Goal: Task Accomplishment & Management: Manage account settings

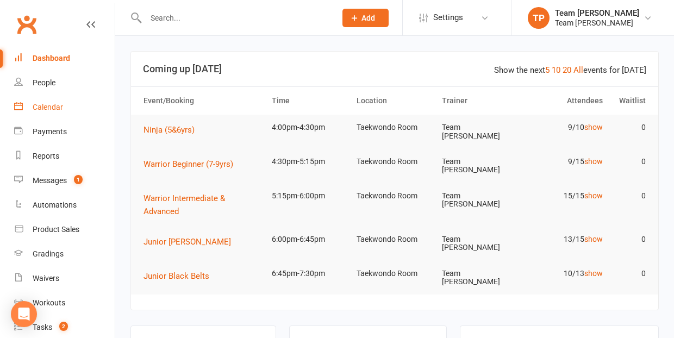
click at [44, 108] on div "Calendar" at bounding box center [48, 107] width 30 height 9
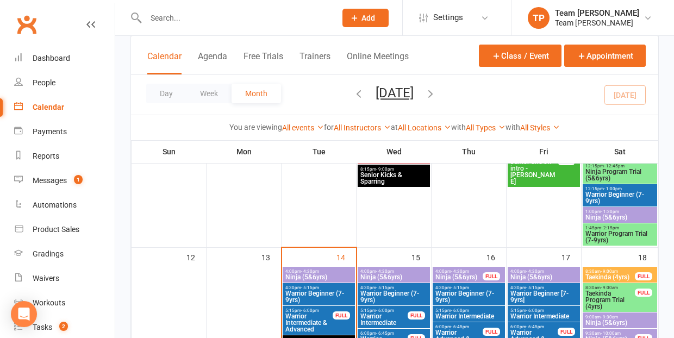
scroll to position [464, 0]
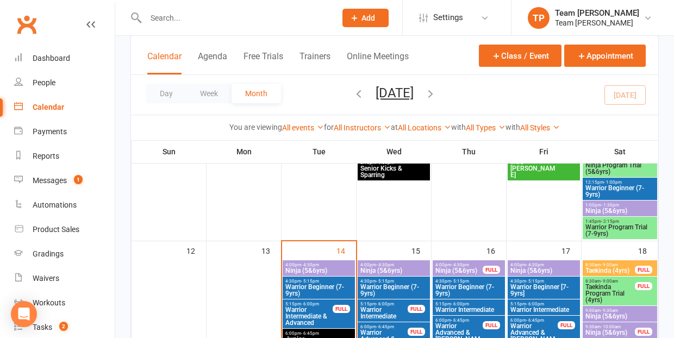
click at [323, 268] on span "Ninja (5&6yrs)" at bounding box center [319, 271] width 68 height 7
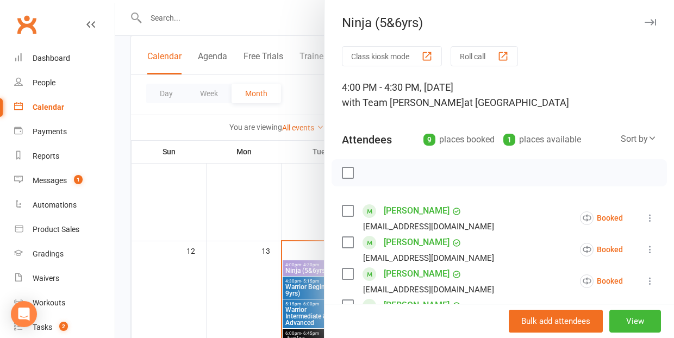
click at [507, 55] on div "button" at bounding box center [503, 56] width 11 height 11
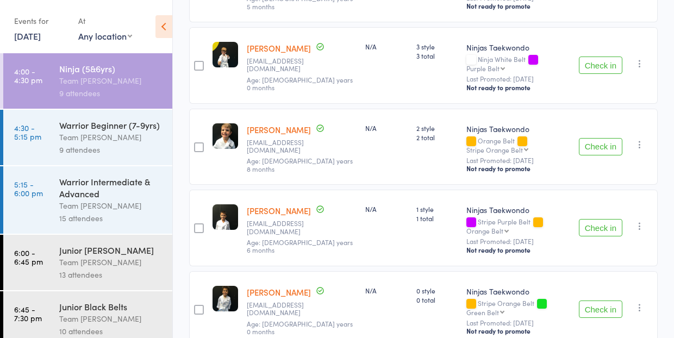
scroll to position [579, 0]
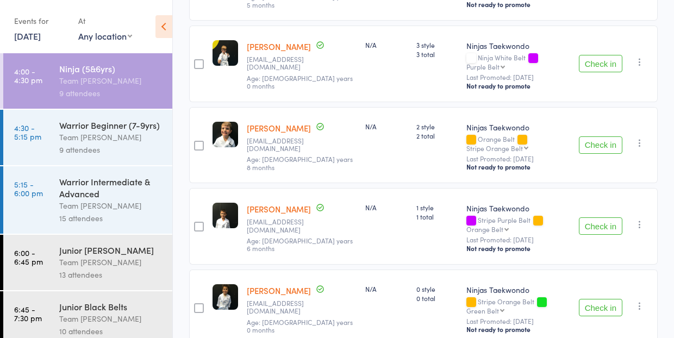
click at [85, 140] on div "Team [PERSON_NAME]" at bounding box center [111, 137] width 104 height 13
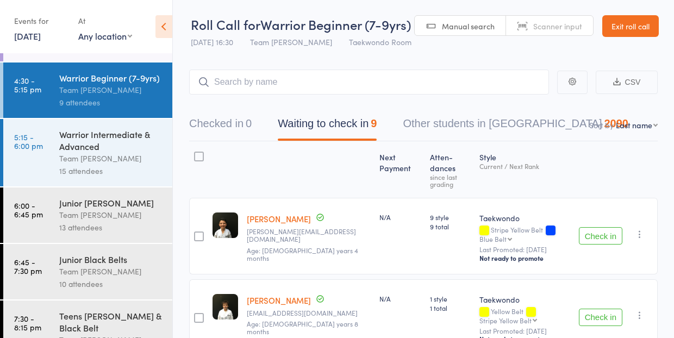
click at [86, 154] on div "Team [PERSON_NAME]" at bounding box center [111, 158] width 104 height 13
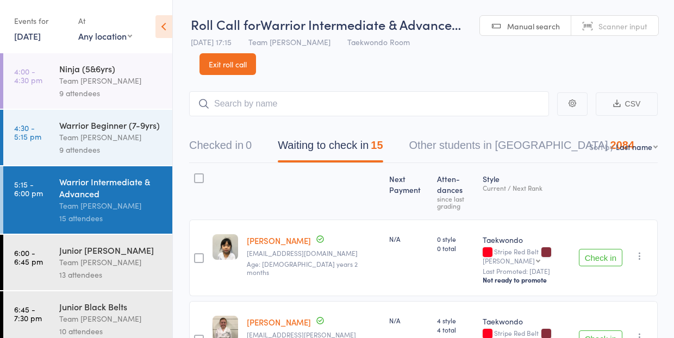
select select "10"
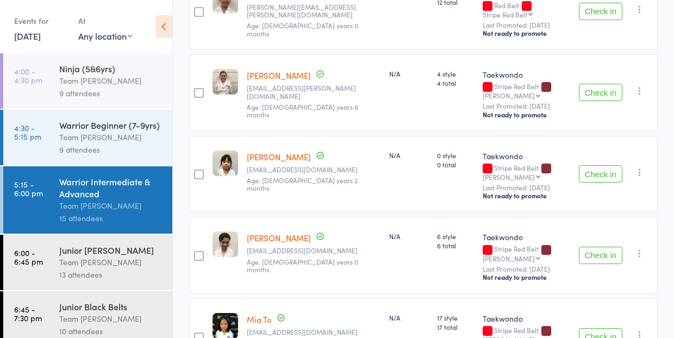
scroll to position [1064, 0]
click at [104, 259] on div "Team [PERSON_NAME]" at bounding box center [111, 262] width 104 height 13
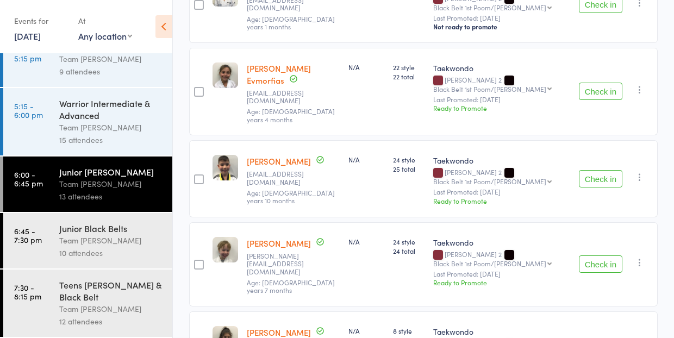
scroll to position [78, 0]
click at [85, 236] on div "Team [PERSON_NAME]" at bounding box center [111, 240] width 104 height 13
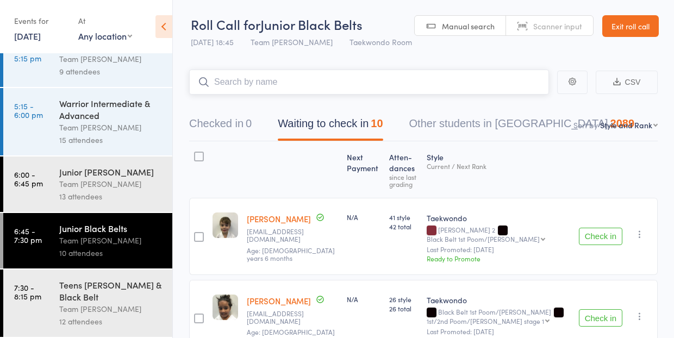
scroll to position [78, 0]
click at [75, 296] on div "Teens [PERSON_NAME] & Black Belt" at bounding box center [111, 291] width 104 height 24
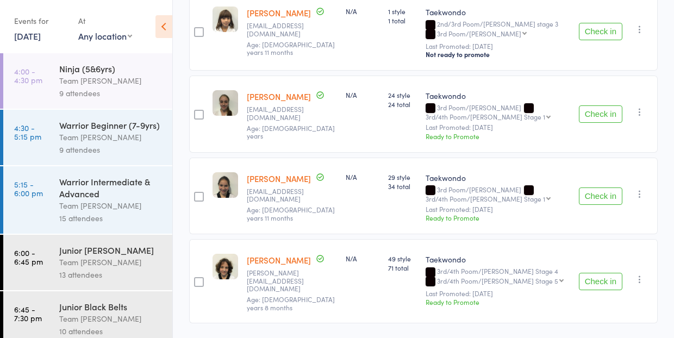
click at [99, 84] on div "Team [PERSON_NAME]" at bounding box center [111, 81] width 104 height 13
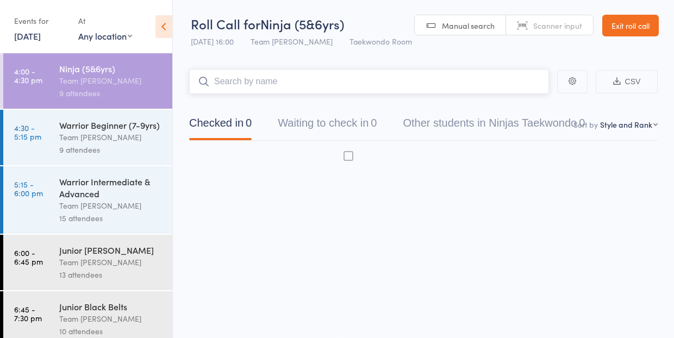
click at [90, 83] on div "Team [PERSON_NAME]" at bounding box center [111, 81] width 104 height 13
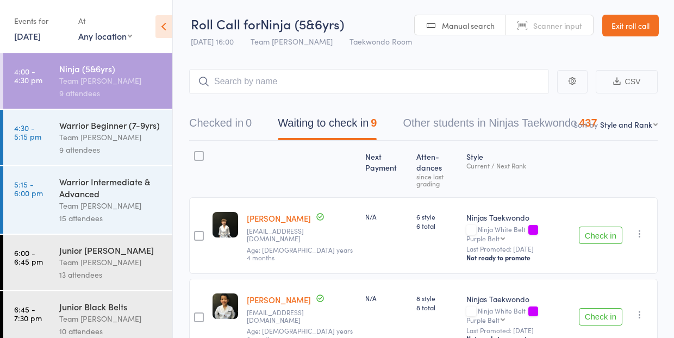
click at [71, 129] on div "Warrior Beginner (7-9yrs)" at bounding box center [111, 125] width 104 height 12
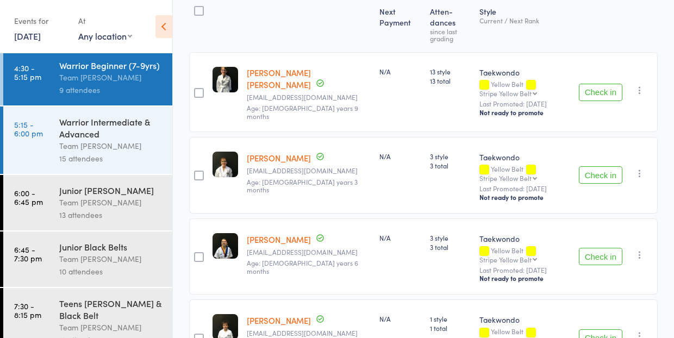
scroll to position [149, 0]
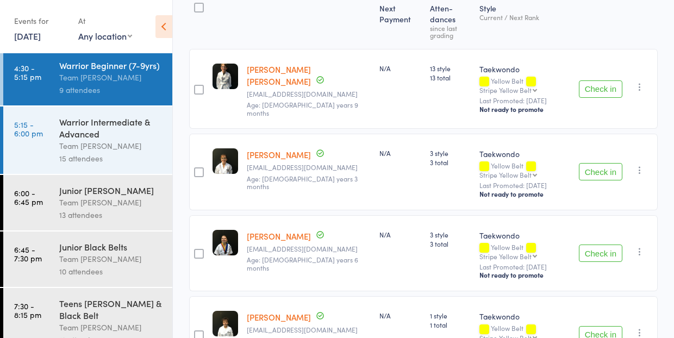
click at [402, 181] on div "N/A" at bounding box center [400, 172] width 51 height 77
click at [109, 135] on div "Warrior Intermediate & Advanced" at bounding box center [111, 128] width 104 height 24
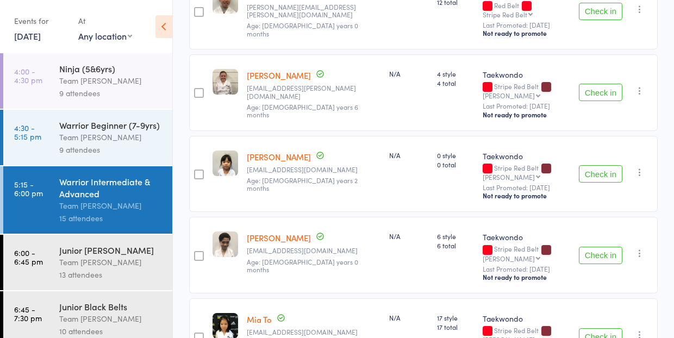
scroll to position [1064, 0]
click at [112, 261] on div "Team [PERSON_NAME]" at bounding box center [111, 262] width 104 height 13
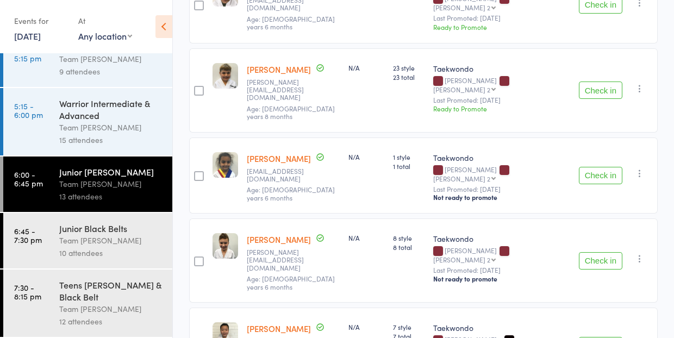
scroll to position [315, 0]
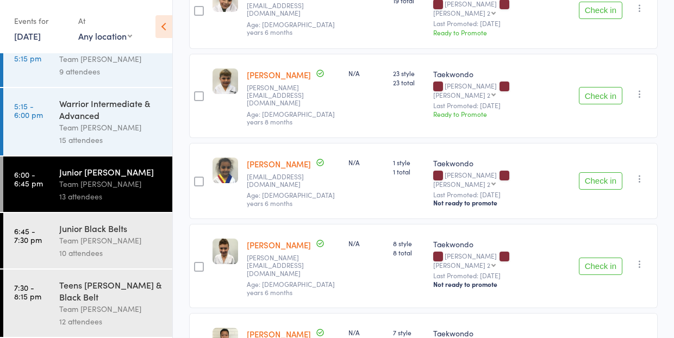
click at [91, 237] on div "Team [PERSON_NAME]" at bounding box center [111, 240] width 104 height 13
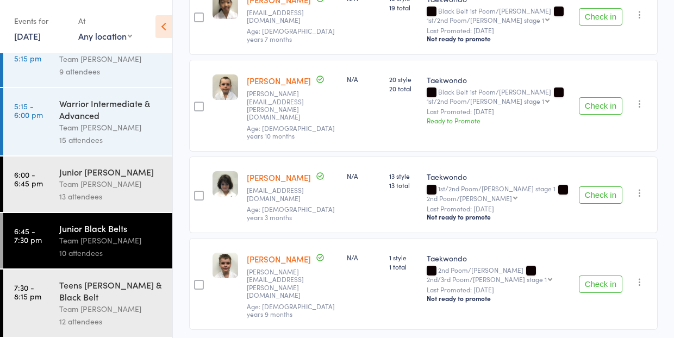
scroll to position [78, 0]
click at [75, 284] on div "Teens Cho Dan Bo & Black Belt" at bounding box center [111, 291] width 104 height 24
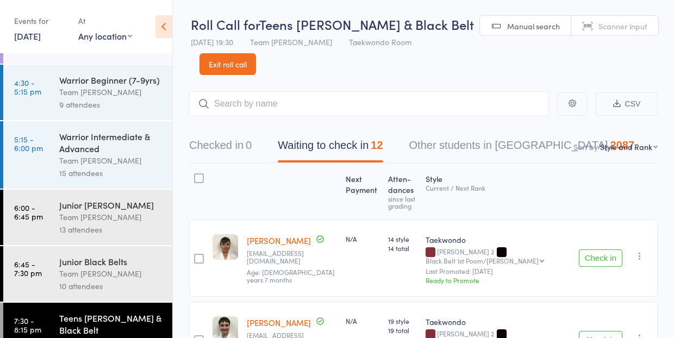
click at [27, 41] on link "14 Oct, 2025" at bounding box center [27, 36] width 27 height 12
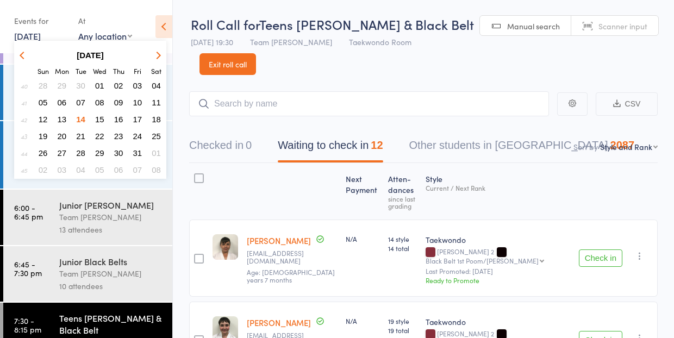
click at [102, 120] on span "15" at bounding box center [99, 119] width 9 height 9
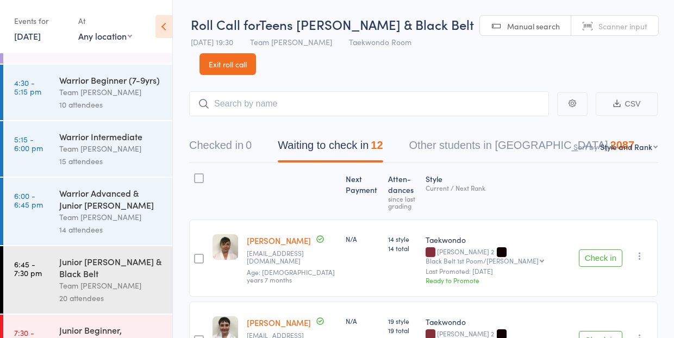
click at [90, 98] on div "Team [PERSON_NAME]" at bounding box center [111, 92] width 104 height 13
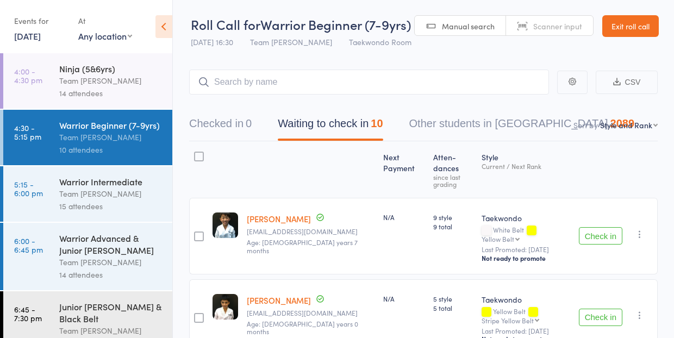
click at [82, 84] on div "Team [PERSON_NAME]" at bounding box center [111, 81] width 104 height 13
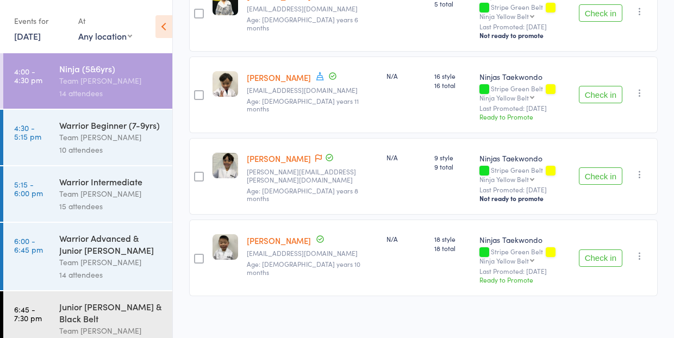
scroll to position [1036, 0]
click at [94, 139] on div "Team [PERSON_NAME]" at bounding box center [111, 137] width 104 height 13
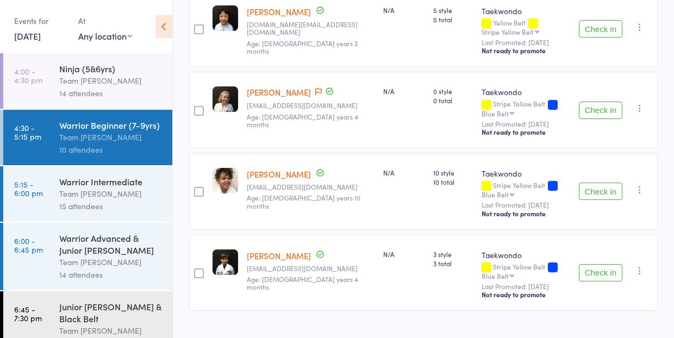
scroll to position [702, 0]
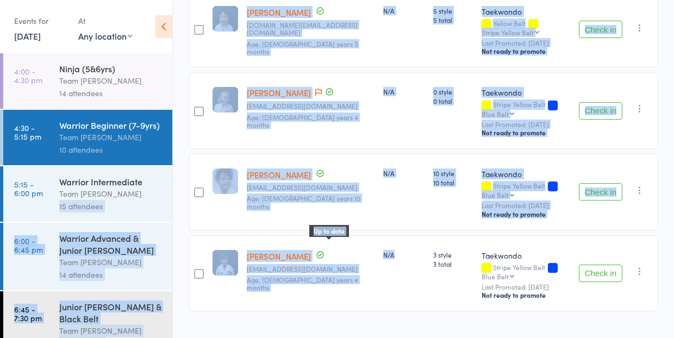
drag, startPoint x: 364, startPoint y: 239, endPoint x: 144, endPoint y: 128, distance: 245.9
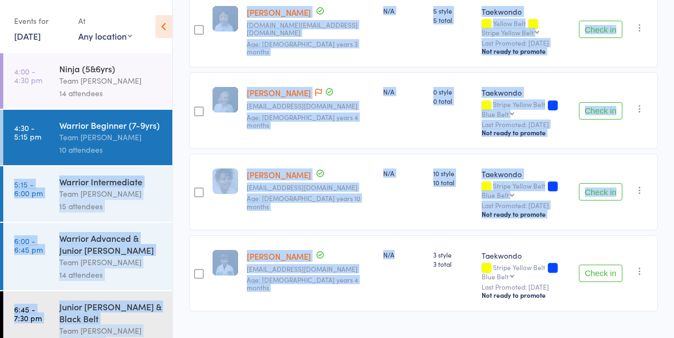
scroll to position [1, 0]
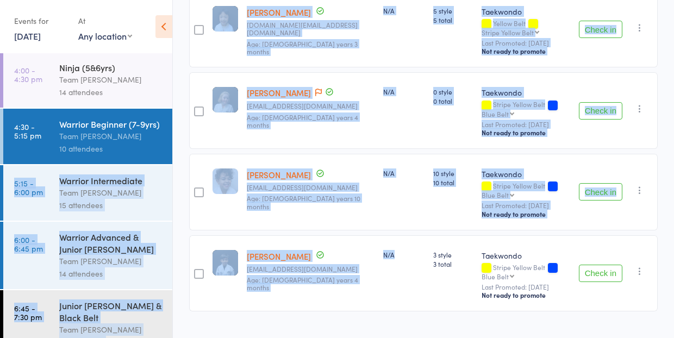
click at [47, 82] on link "4:00 - 4:30 pm Ninja (5&6yrs) Team Carlo Preston 14 attendees" at bounding box center [87, 79] width 169 height 55
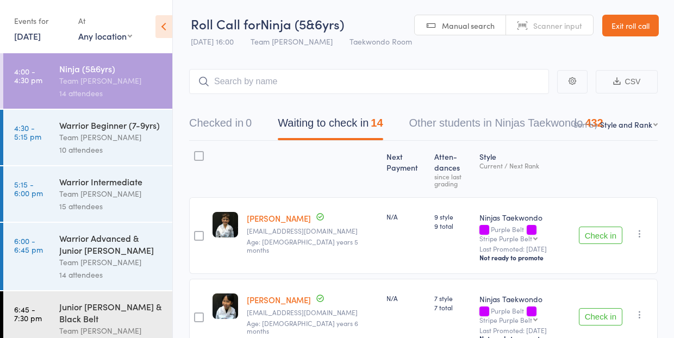
click at [28, 32] on link "15 Oct, 2025" at bounding box center [27, 36] width 27 height 12
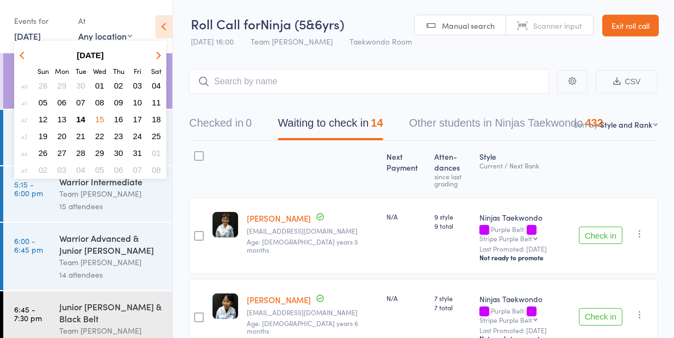
click at [80, 119] on span "14" at bounding box center [80, 119] width 9 height 9
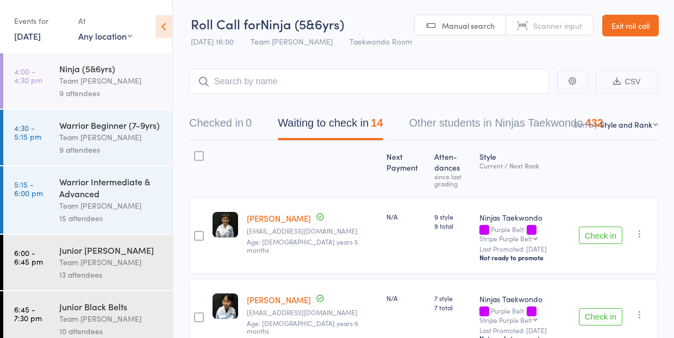
click at [28, 38] on link "14 Oct, 2025" at bounding box center [27, 36] width 27 height 12
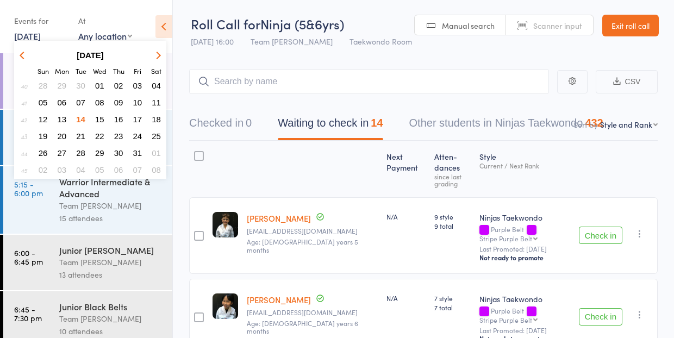
click at [100, 119] on span "15" at bounding box center [99, 119] width 9 height 9
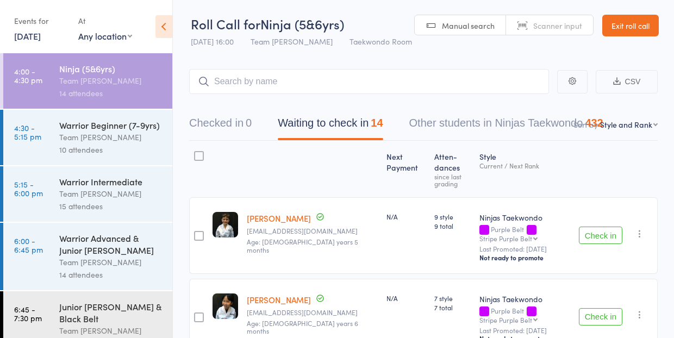
click at [103, 197] on div "Team [PERSON_NAME]" at bounding box center [111, 194] width 104 height 13
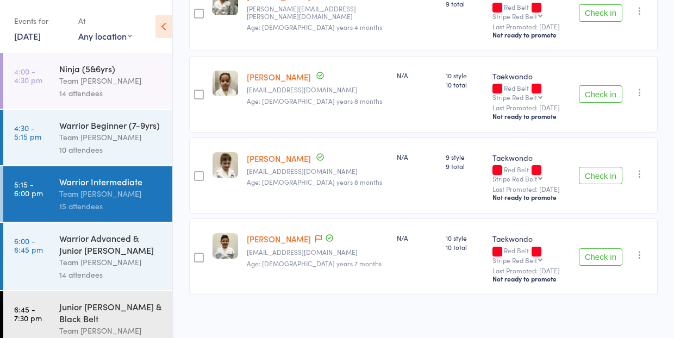
scroll to position [1118, 0]
click at [80, 245] on div "Warrior Advanced & Junior Cho Dan Bo" at bounding box center [111, 244] width 104 height 24
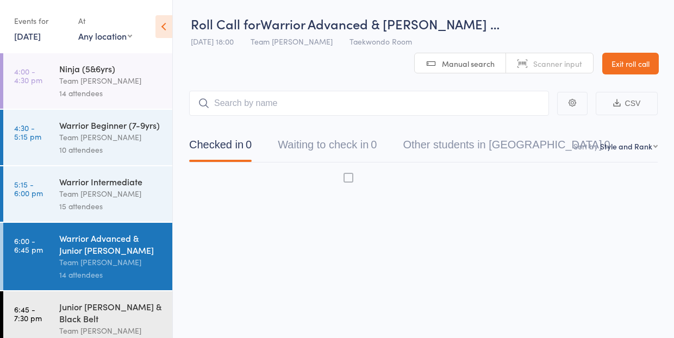
scroll to position [1, 0]
click at [78, 246] on div "Warrior Advanced & Junior Cho Dan Bo" at bounding box center [111, 244] width 104 height 24
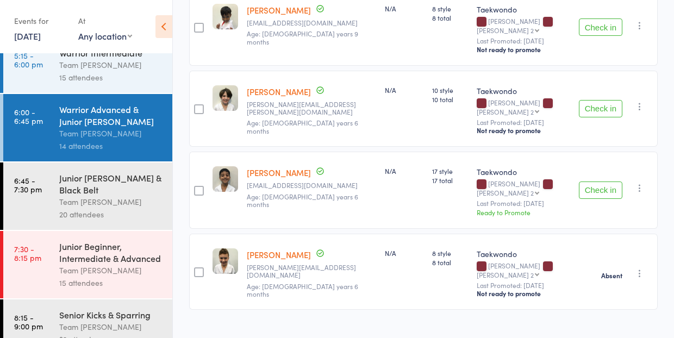
scroll to position [134, 0]
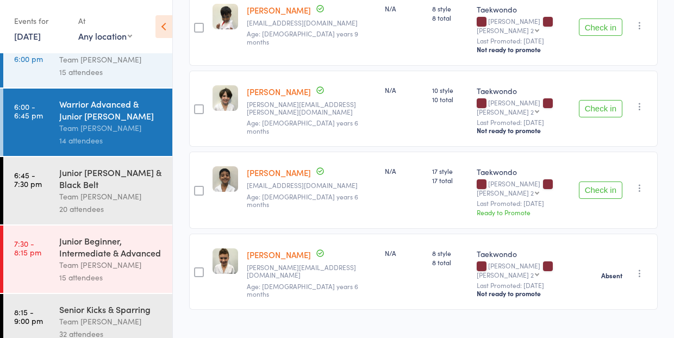
click at [108, 184] on div "Junior Cho Dan Bo & Black Belt" at bounding box center [111, 178] width 104 height 24
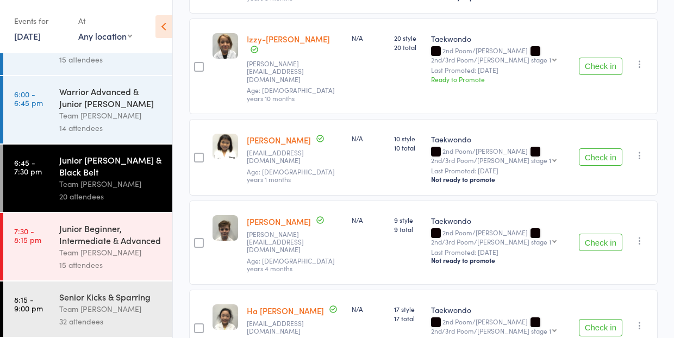
scroll to position [147, 0]
click at [92, 239] on div "Junior Beginner, Intermediate & Advanced" at bounding box center [111, 234] width 104 height 24
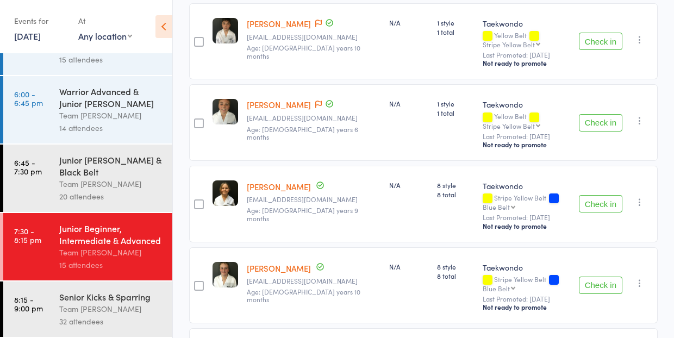
scroll to position [462, 0]
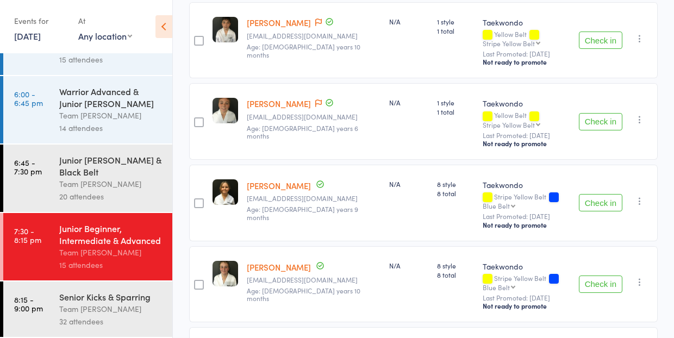
click at [106, 306] on div "Team [PERSON_NAME]" at bounding box center [111, 309] width 104 height 13
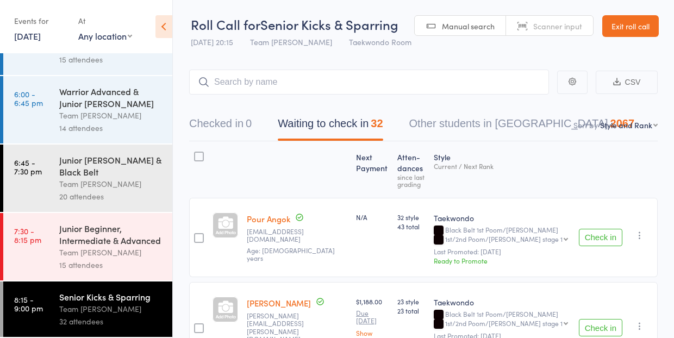
scroll to position [147, 0]
click at [108, 301] on div "Senior Kicks & Sparring" at bounding box center [111, 297] width 104 height 12
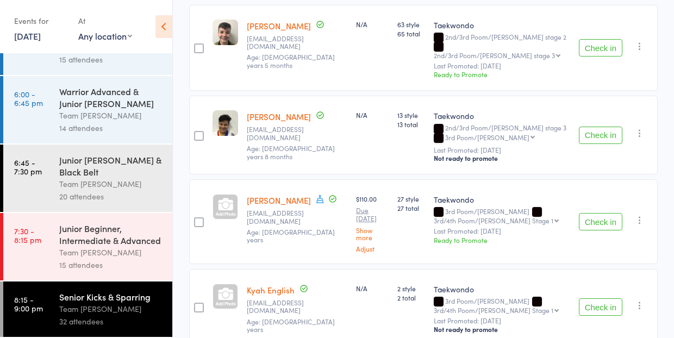
scroll to position [904, 0]
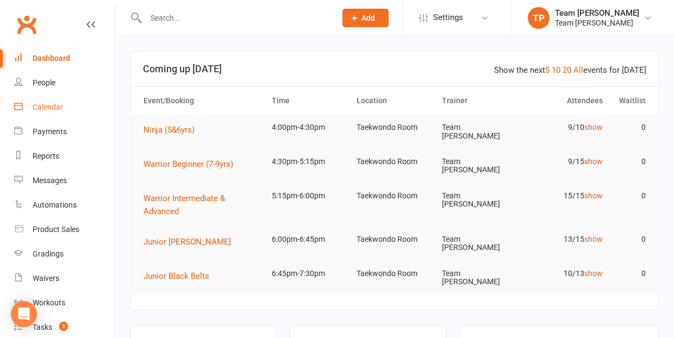
click at [44, 105] on div "Calendar" at bounding box center [48, 107] width 30 height 9
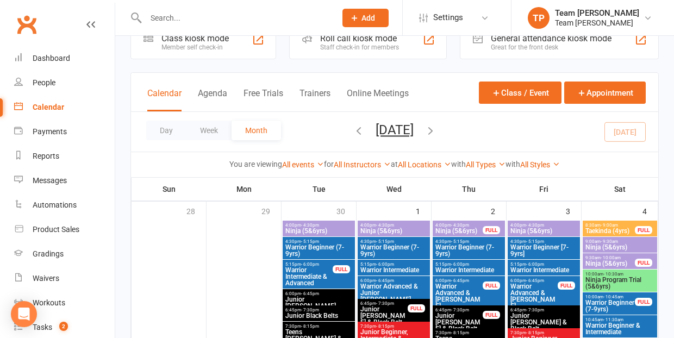
scroll to position [21, 0]
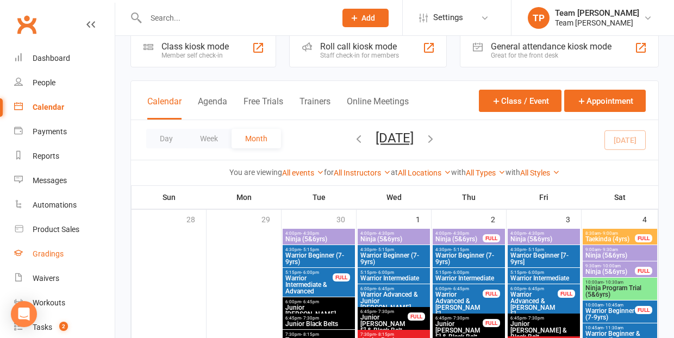
click at [46, 252] on div "Gradings" at bounding box center [48, 254] width 31 height 9
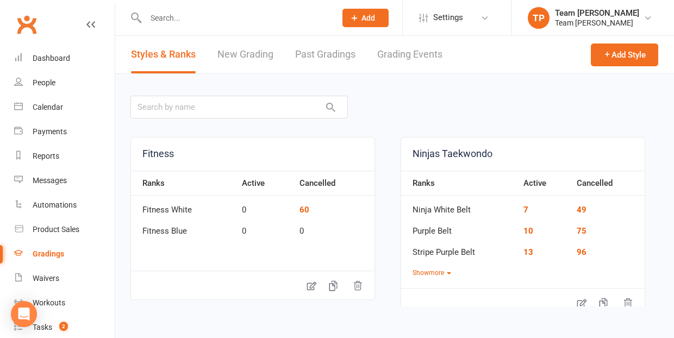
click at [413, 59] on link "Grading Events" at bounding box center [409, 55] width 65 height 38
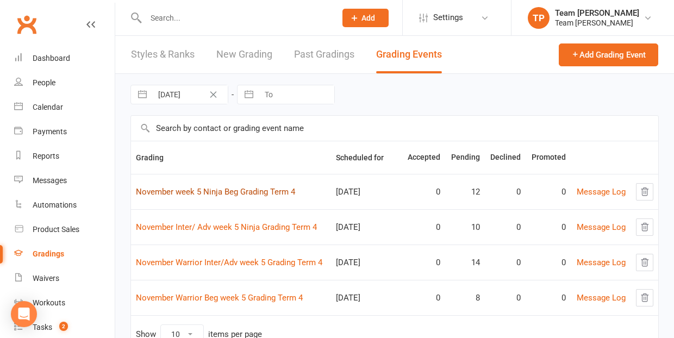
click at [233, 191] on link "November week 5 Ninja Beg Grading Term 4" at bounding box center [215, 192] width 159 height 10
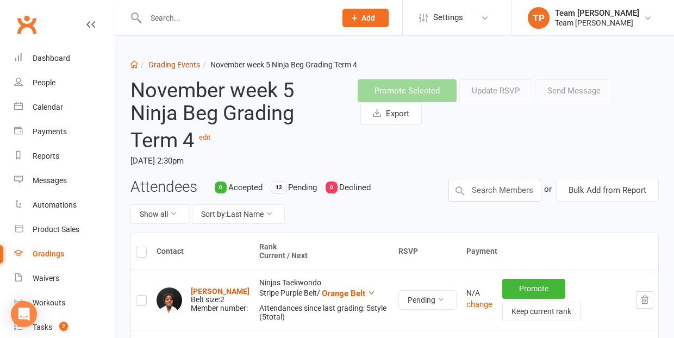
click at [174, 66] on link "Grading Events" at bounding box center [174, 64] width 52 height 9
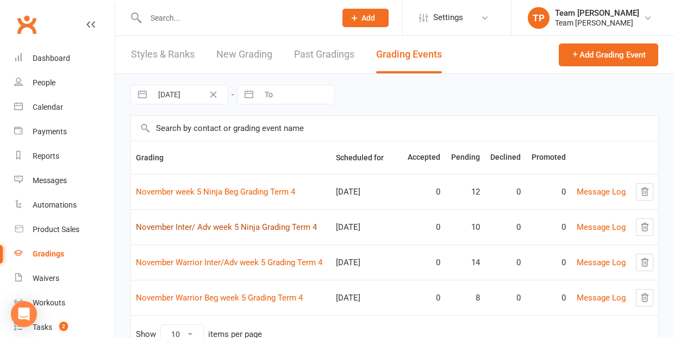
click at [260, 225] on link "November Inter/ Adv week 5 Ninja Grading Term 4" at bounding box center [226, 227] width 181 height 10
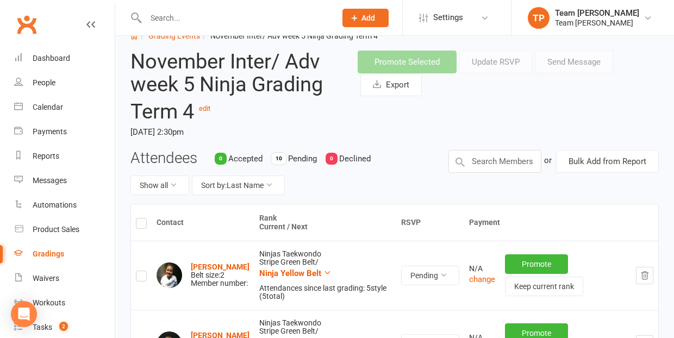
scroll to position [38, 0]
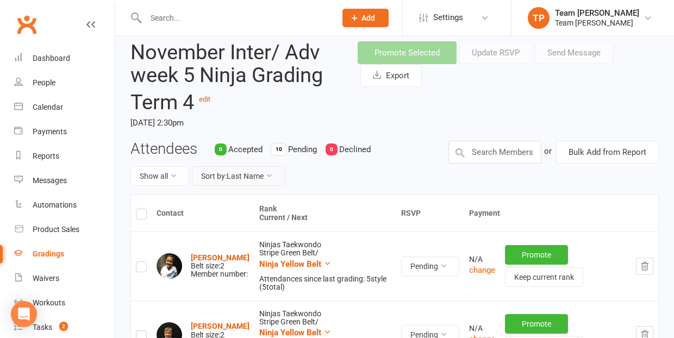
click at [257, 172] on button "Sort by: Last Name" at bounding box center [238, 176] width 93 height 20
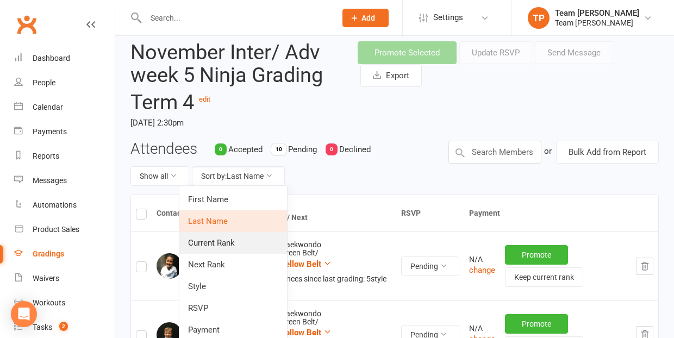
click at [238, 243] on link "Current Rank" at bounding box center [233, 243] width 108 height 22
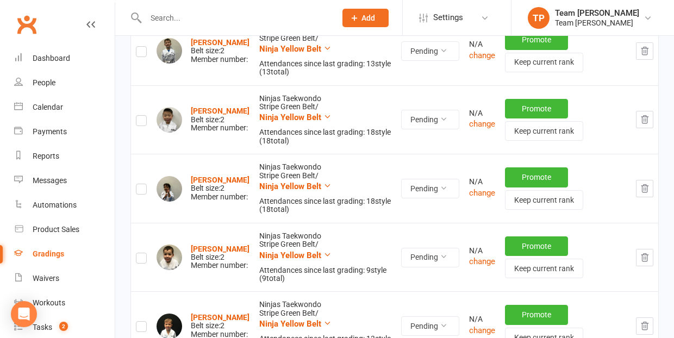
scroll to position [387, 0]
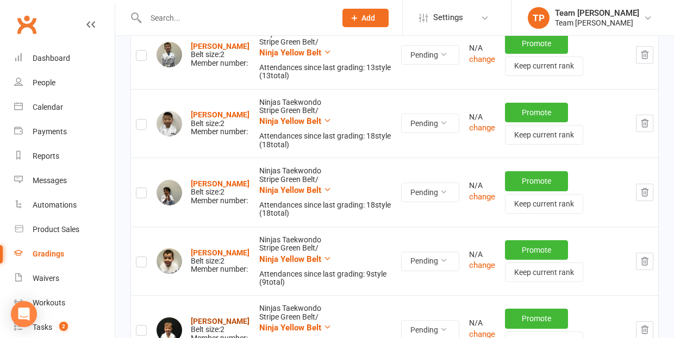
click at [203, 317] on strong "Gian Vincenzo Bonnici" at bounding box center [220, 321] width 59 height 9
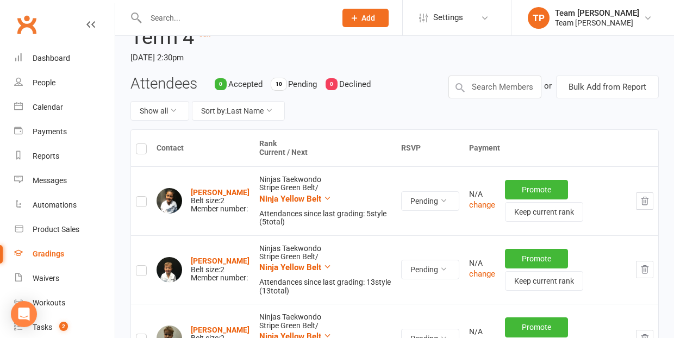
scroll to position [102, 0]
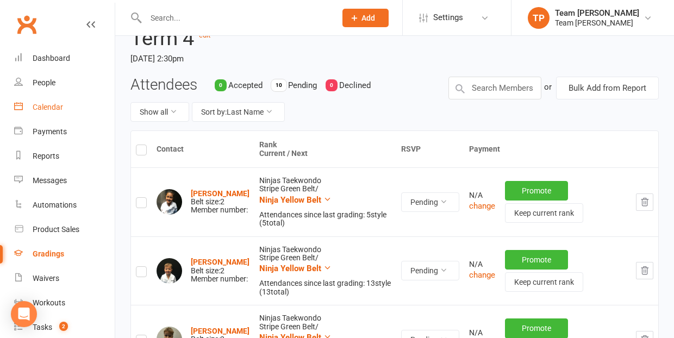
click at [55, 103] on div "Calendar" at bounding box center [48, 107] width 30 height 9
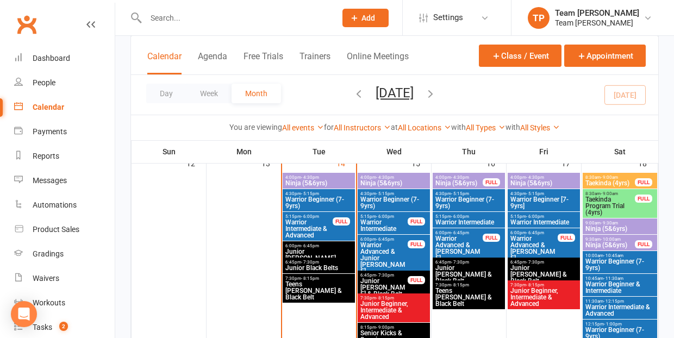
scroll to position [537, 0]
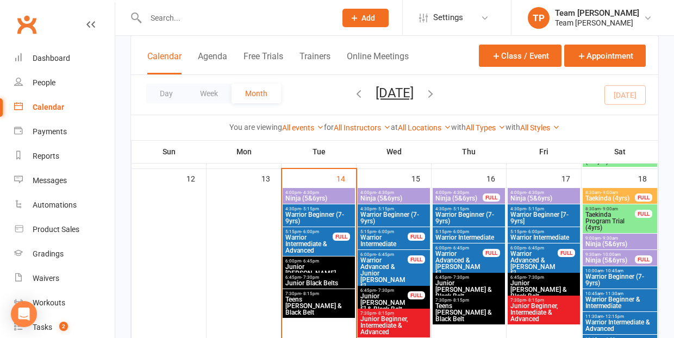
click at [330, 196] on span "Ninja (5&6yrs)" at bounding box center [319, 198] width 68 height 7
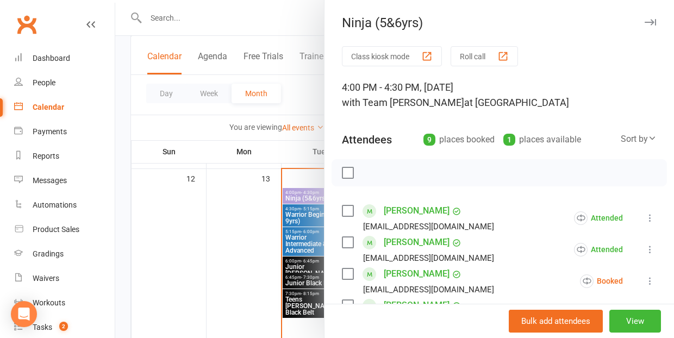
click at [418, 210] on link "[PERSON_NAME]" at bounding box center [417, 210] width 66 height 17
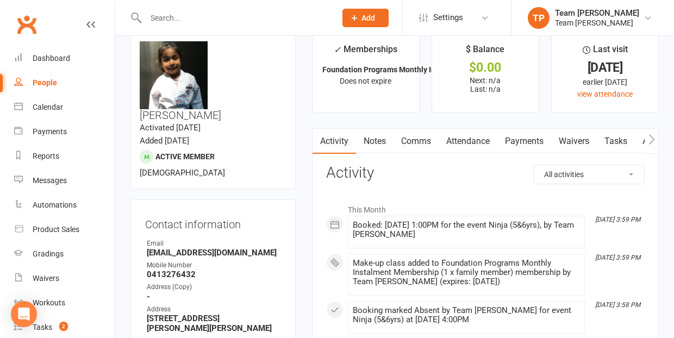
scroll to position [18, 0]
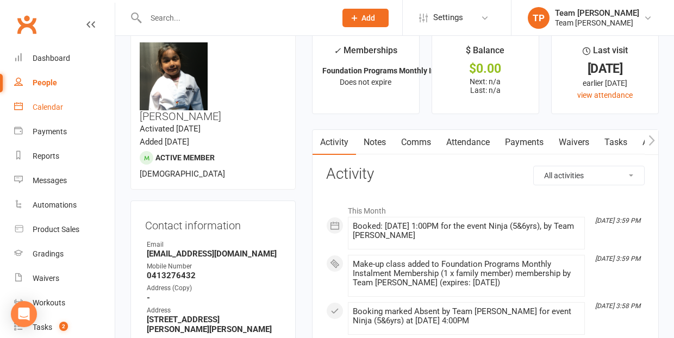
click at [54, 108] on div "Calendar" at bounding box center [48, 107] width 30 height 9
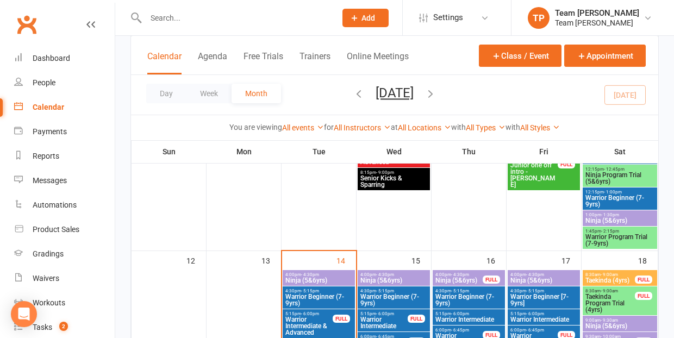
scroll to position [467, 0]
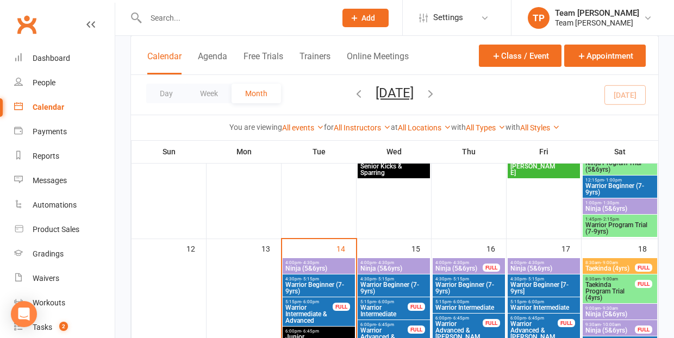
click at [333, 261] on span "4:00pm - 4:30pm" at bounding box center [319, 263] width 68 height 5
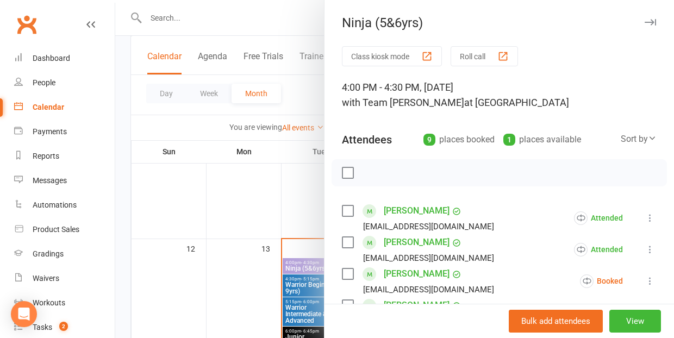
click at [407, 210] on link "[PERSON_NAME]" at bounding box center [417, 210] width 66 height 17
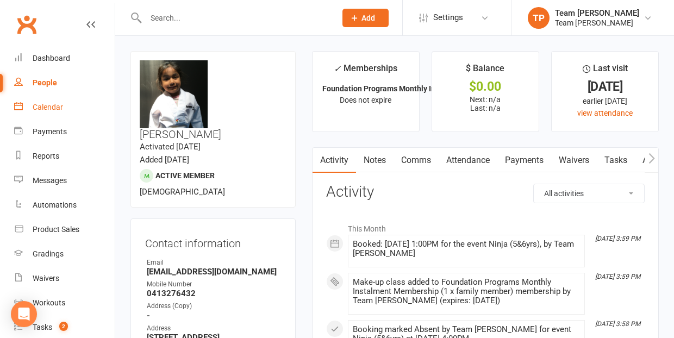
click at [50, 109] on div "Calendar" at bounding box center [48, 107] width 30 height 9
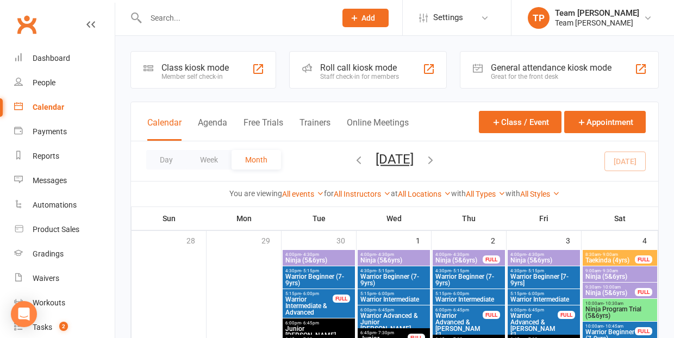
click at [393, 261] on span "Ninja (5&6yrs)" at bounding box center [394, 260] width 68 height 7
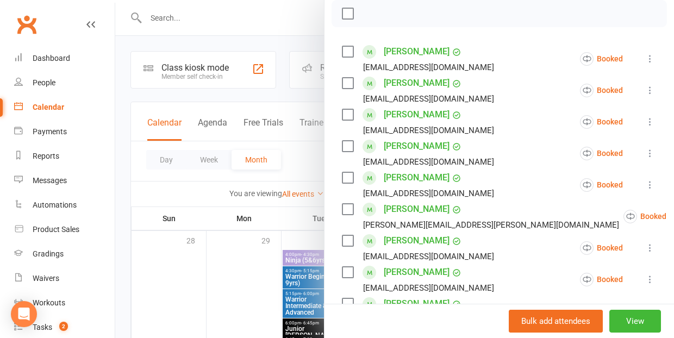
scroll to position [180, 0]
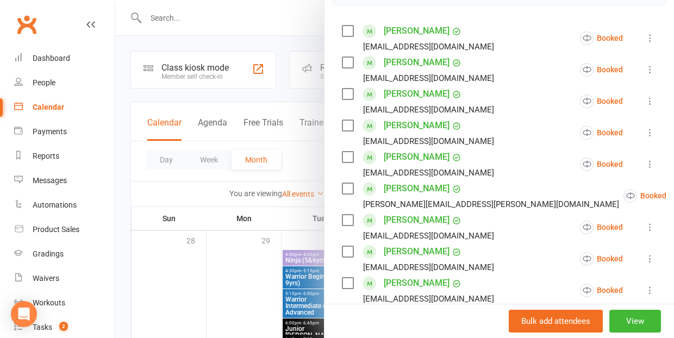
click at [229, 292] on div at bounding box center [394, 169] width 559 height 338
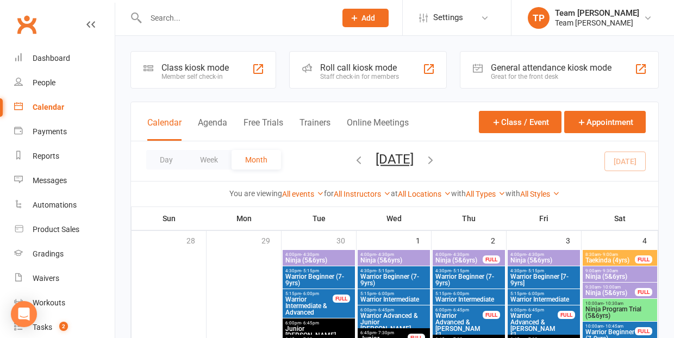
click at [459, 257] on span "Ninja (5&6yrs)" at bounding box center [459, 260] width 48 height 7
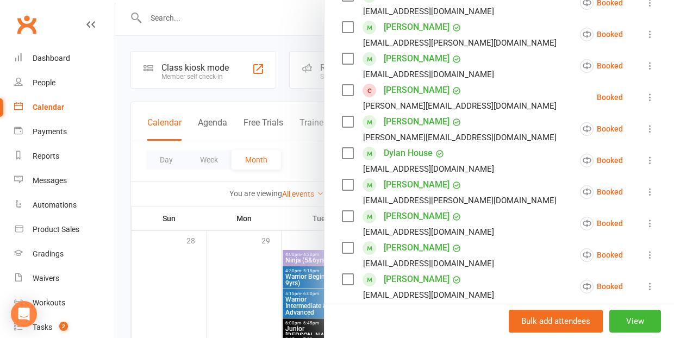
scroll to position [245, 0]
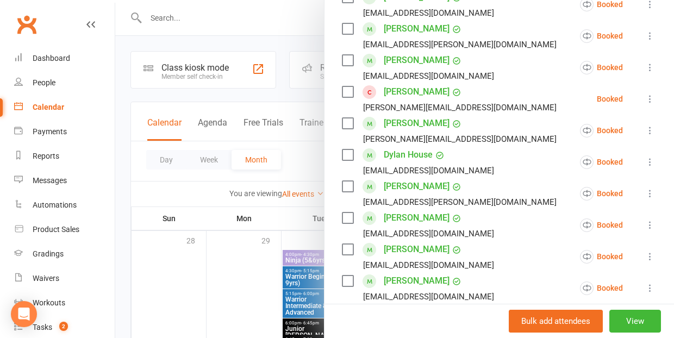
click at [411, 154] on link "Dylan House" at bounding box center [408, 154] width 49 height 17
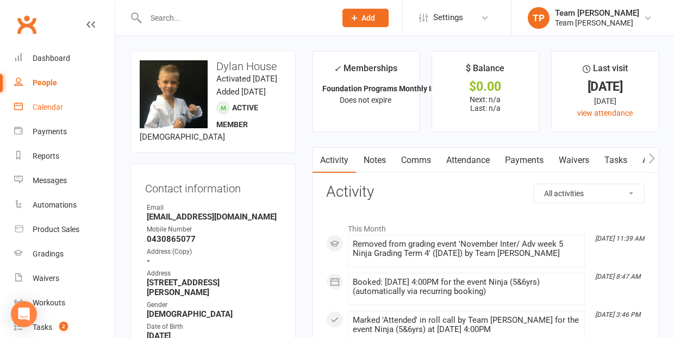
click at [44, 107] on div "Calendar" at bounding box center [48, 107] width 30 height 9
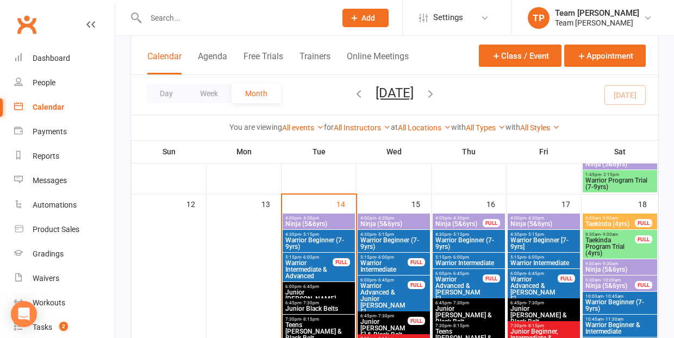
scroll to position [519, 0]
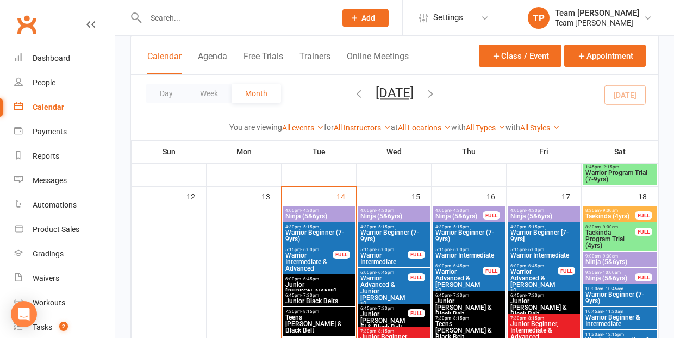
click at [329, 211] on span "4:00pm - 4:30pm" at bounding box center [319, 210] width 68 height 5
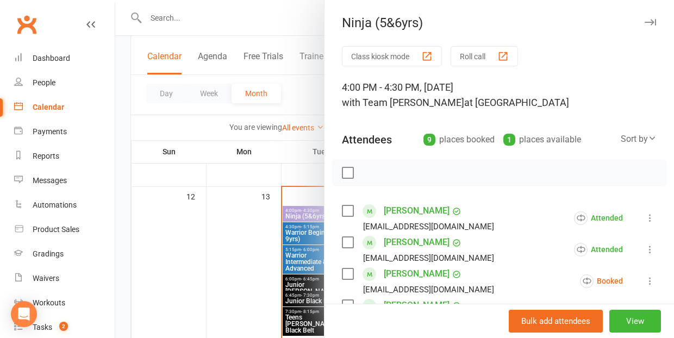
click at [506, 53] on div "button" at bounding box center [503, 56] width 11 height 11
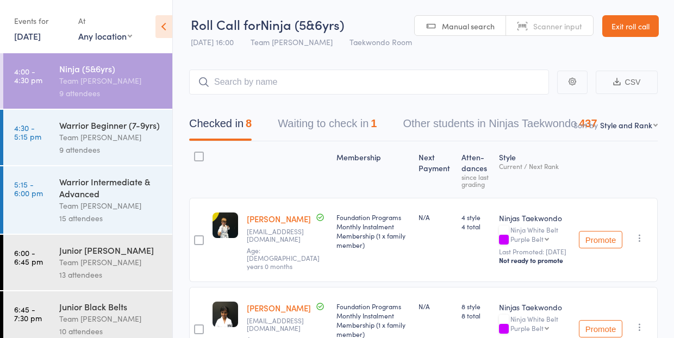
click at [331, 124] on button "Waiting to check in 1" at bounding box center [327, 126] width 99 height 29
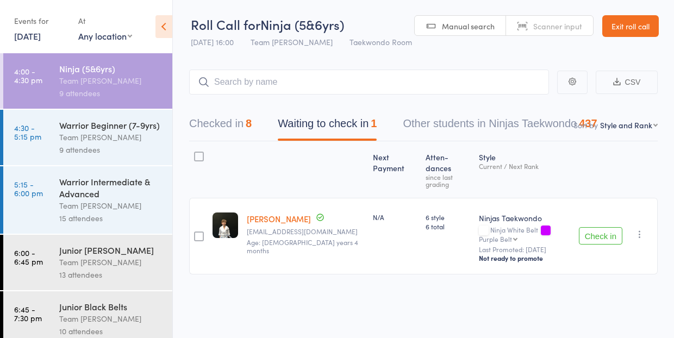
click at [641, 229] on icon "button" at bounding box center [640, 234] width 11 height 11
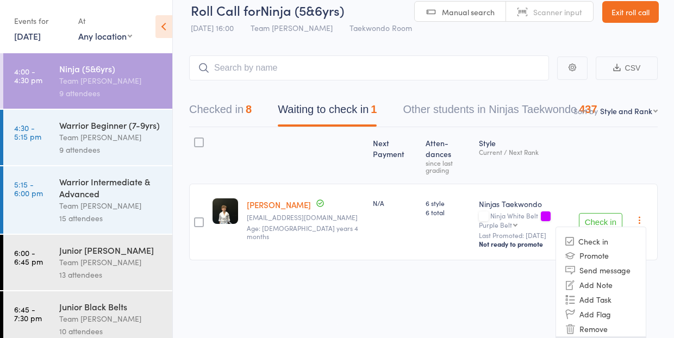
click at [612, 337] on li "Mark absent" at bounding box center [601, 344] width 90 height 15
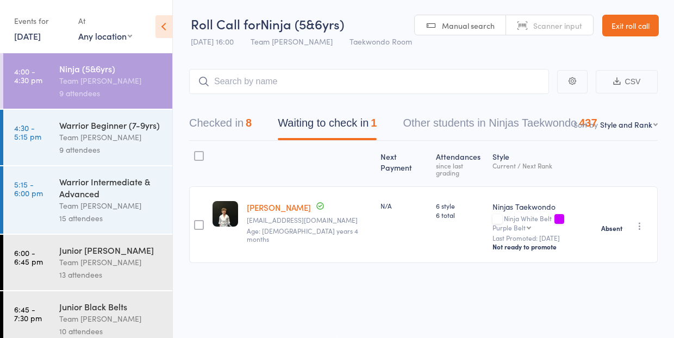
click at [94, 138] on div "Team [PERSON_NAME]" at bounding box center [111, 137] width 104 height 13
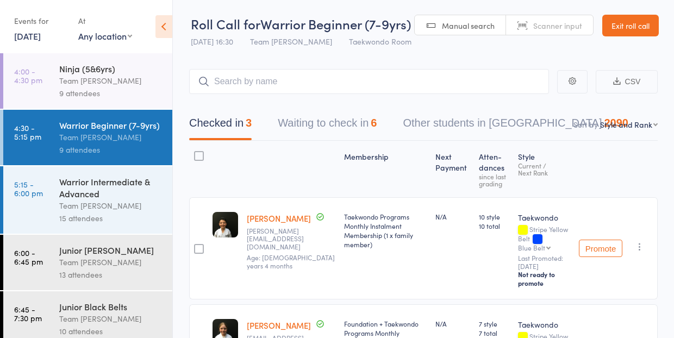
click at [325, 124] on button "Waiting to check in 6" at bounding box center [327, 126] width 99 height 29
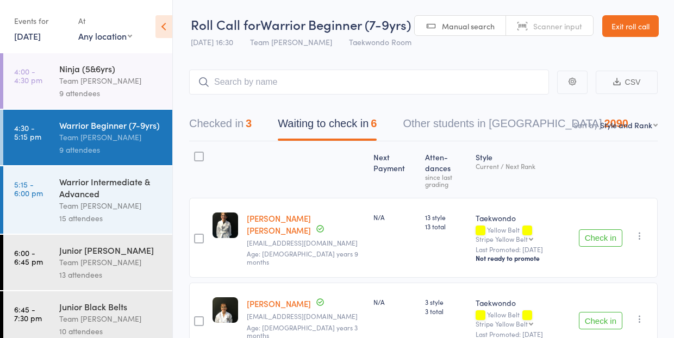
click at [222, 119] on button "Checked in 3" at bounding box center [220, 126] width 63 height 29
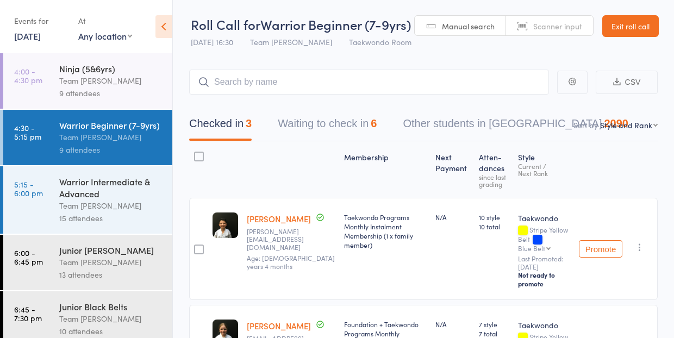
click at [318, 123] on button "Waiting to check in 6" at bounding box center [327, 126] width 99 height 29
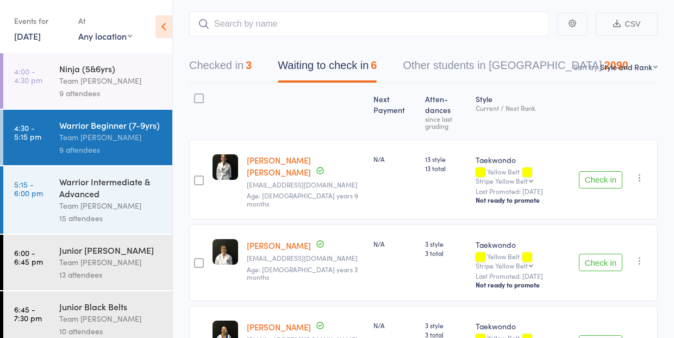
scroll to position [66, 0]
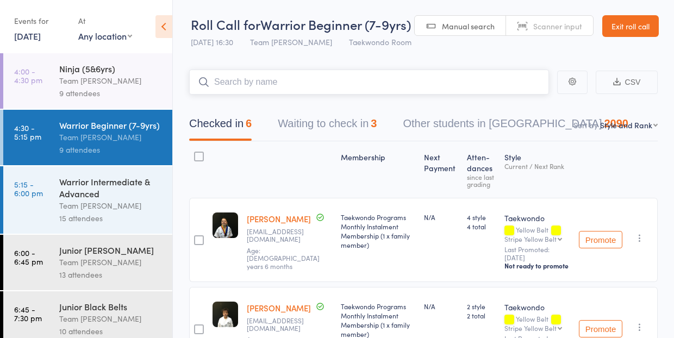
click at [330, 126] on button "Waiting to check in 3" at bounding box center [327, 126] width 99 height 29
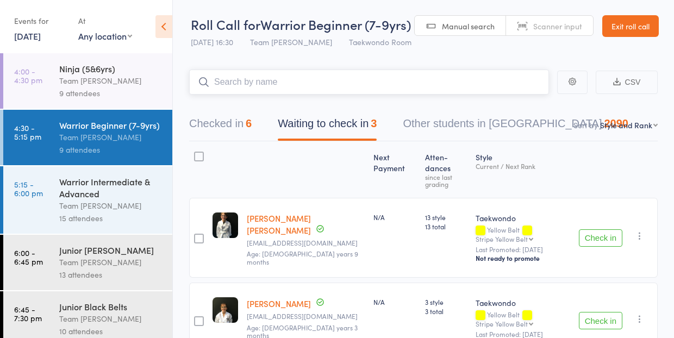
click at [325, 123] on button "Waiting to check in 3" at bounding box center [327, 126] width 99 height 29
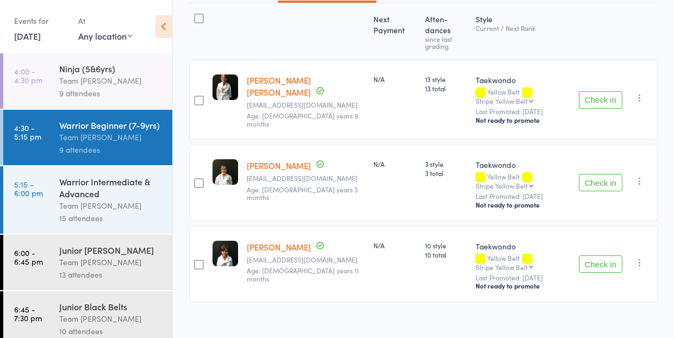
scroll to position [138, 0]
click at [33, 37] on link "14 Oct, 2025" at bounding box center [27, 36] width 27 height 12
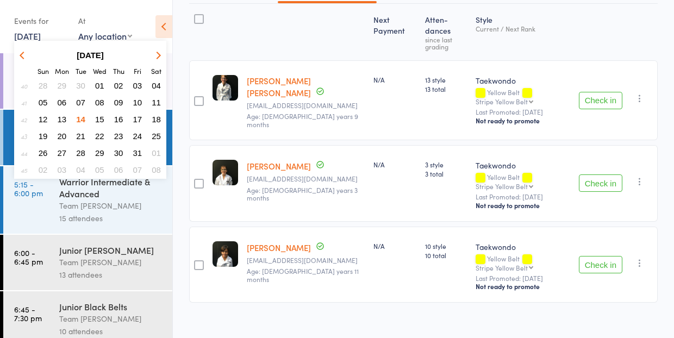
click at [101, 121] on span "15" at bounding box center [99, 119] width 9 height 9
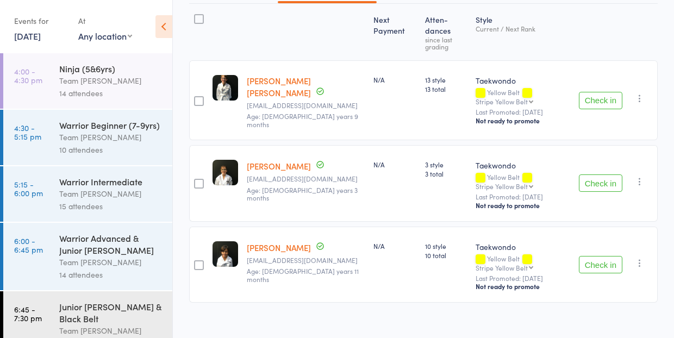
click at [95, 70] on div "Ninja (5&6yrs)" at bounding box center [111, 69] width 104 height 12
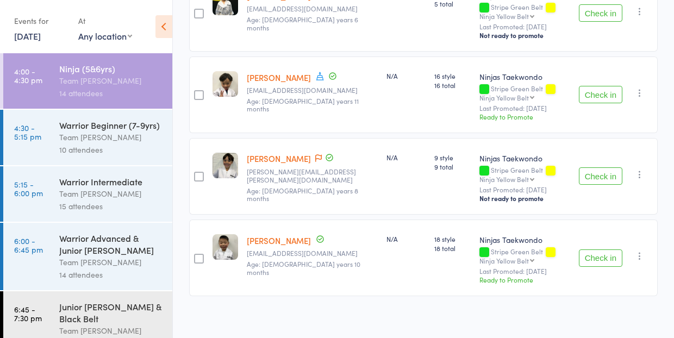
scroll to position [1036, 0]
click at [27, 35] on link "15 Oct, 2025" at bounding box center [27, 36] width 27 height 12
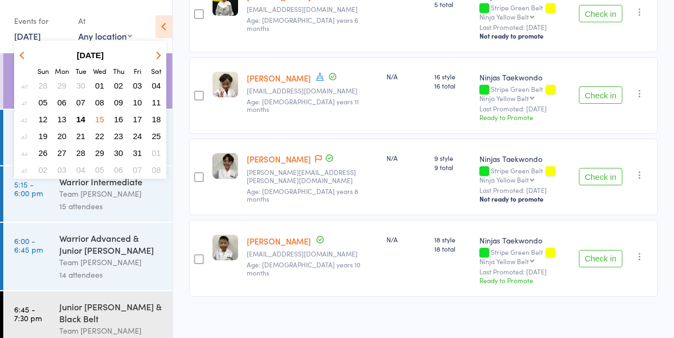
click at [102, 119] on span "15" at bounding box center [99, 119] width 9 height 9
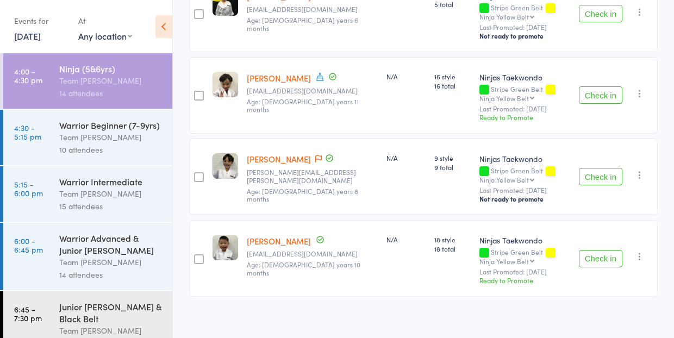
click at [29, 38] on link "15 Oct, 2025" at bounding box center [27, 36] width 27 height 12
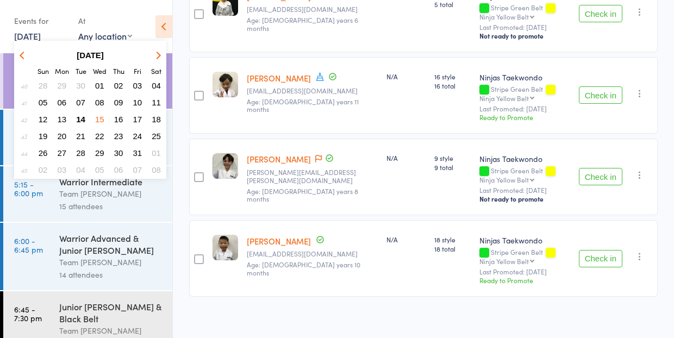
click at [119, 118] on span "16" at bounding box center [118, 119] width 9 height 9
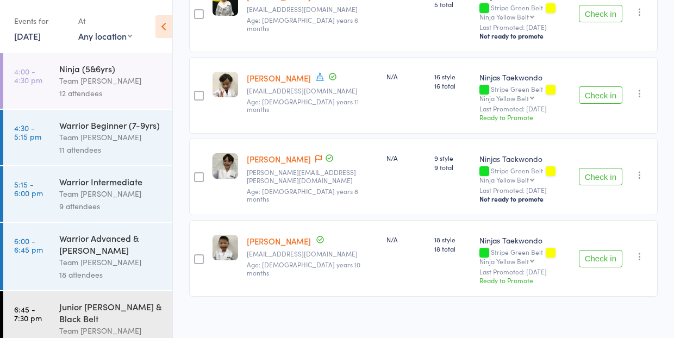
click at [100, 82] on div "Team [PERSON_NAME]" at bounding box center [111, 81] width 104 height 13
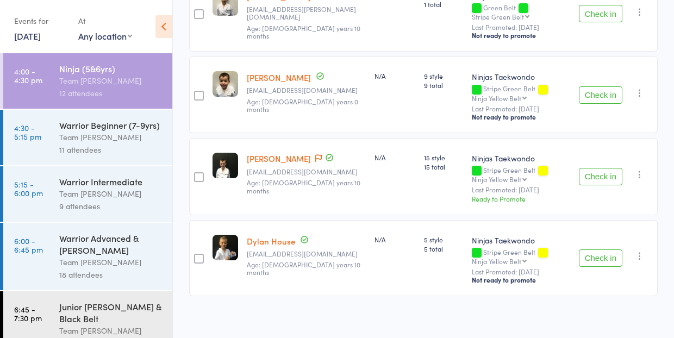
scroll to position [872, 0]
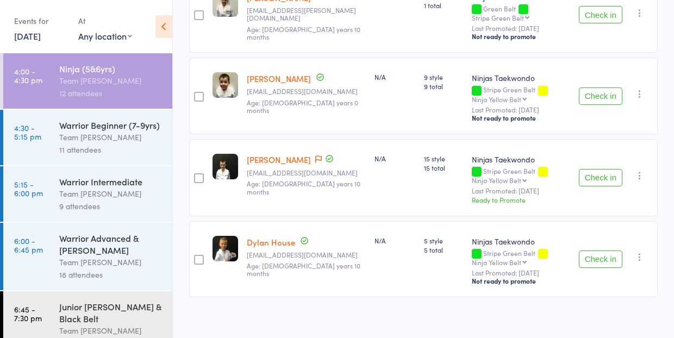
click at [30, 34] on link "16 Oct, 2025" at bounding box center [27, 36] width 27 height 12
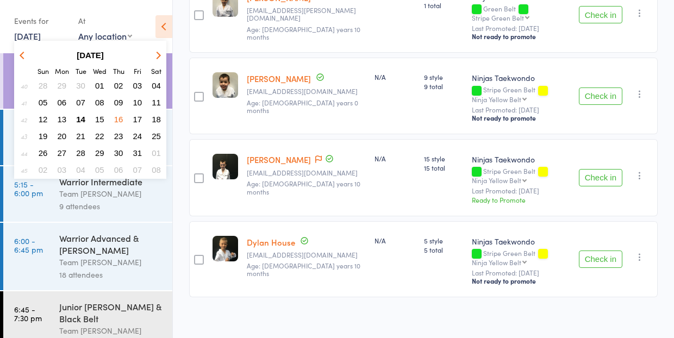
click at [141, 121] on span "17" at bounding box center [137, 119] width 9 height 9
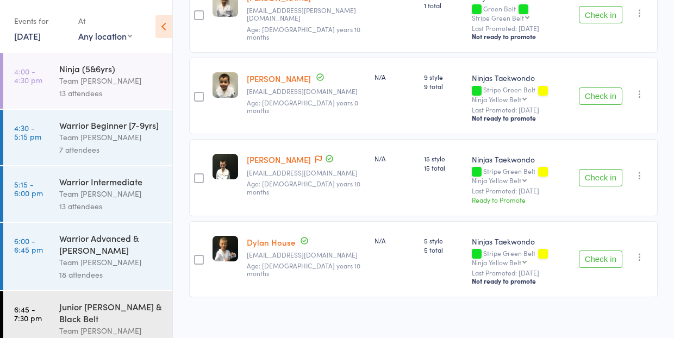
click at [101, 81] on div "Team [PERSON_NAME]" at bounding box center [111, 81] width 104 height 13
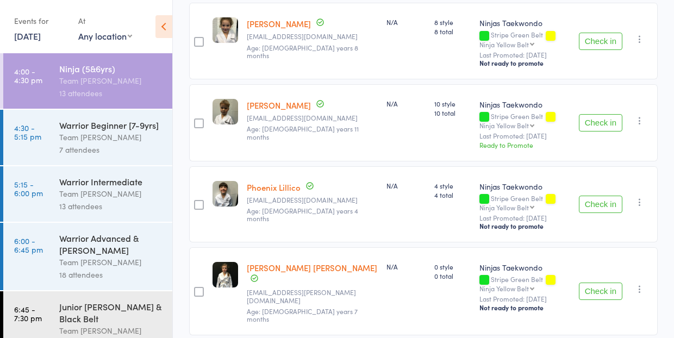
scroll to position [922, 0]
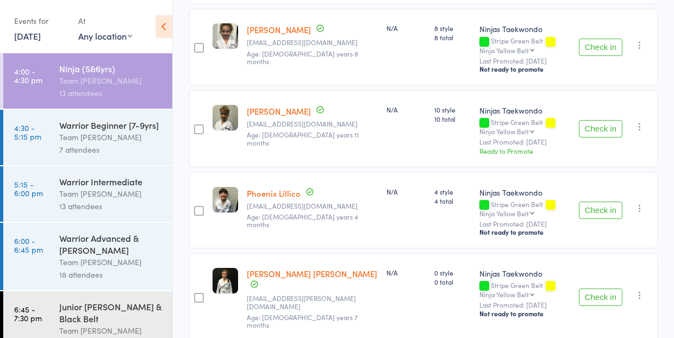
click at [30, 37] on link "17 Oct, 2025" at bounding box center [27, 36] width 27 height 12
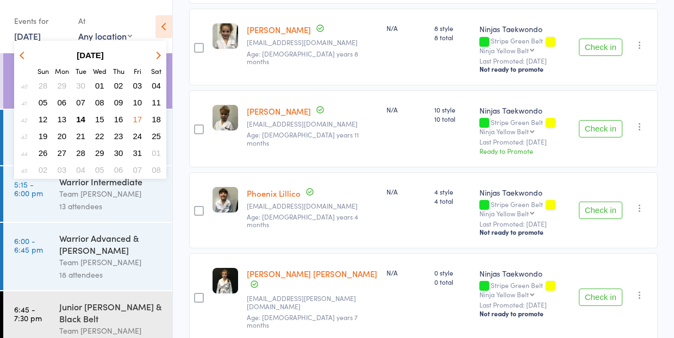
click at [157, 120] on span "18" at bounding box center [156, 119] width 9 height 9
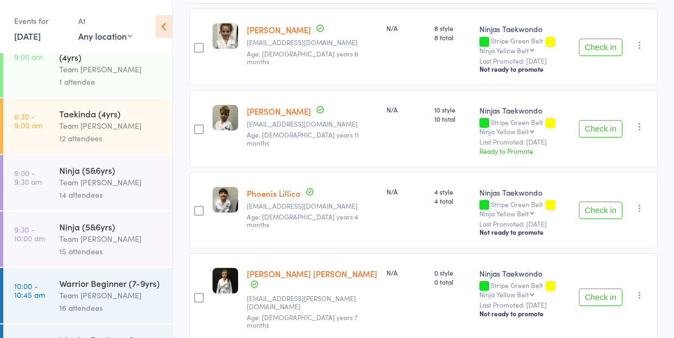
scroll to position [36, 0]
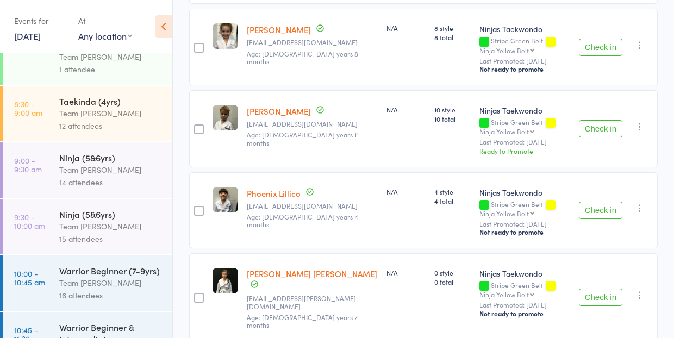
click at [113, 159] on div "Ninja (5&6yrs)" at bounding box center [111, 158] width 104 height 12
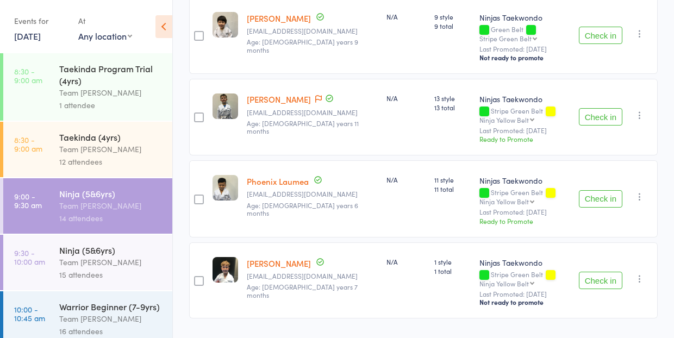
scroll to position [1024, 0]
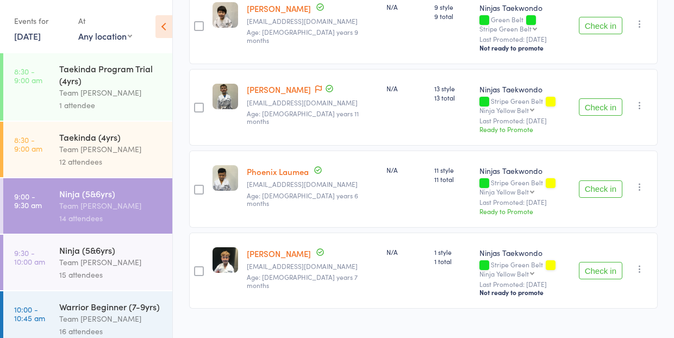
click at [98, 257] on div "Team [PERSON_NAME]" at bounding box center [111, 262] width 104 height 13
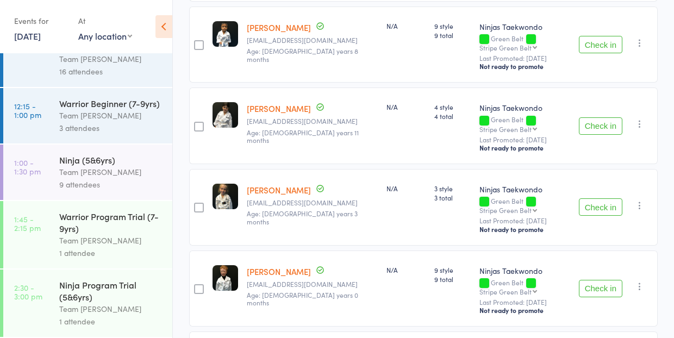
scroll to position [849, 0]
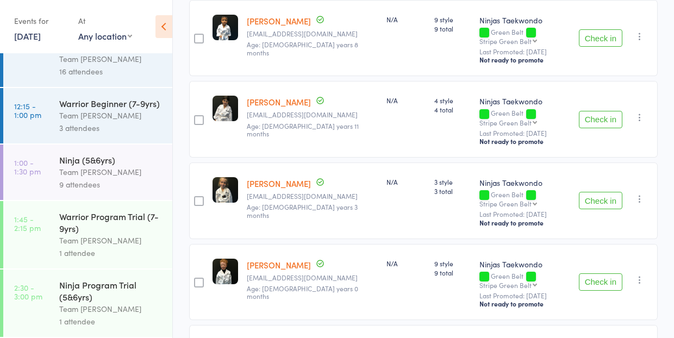
click at [101, 172] on div "Team [PERSON_NAME]" at bounding box center [111, 172] width 104 height 13
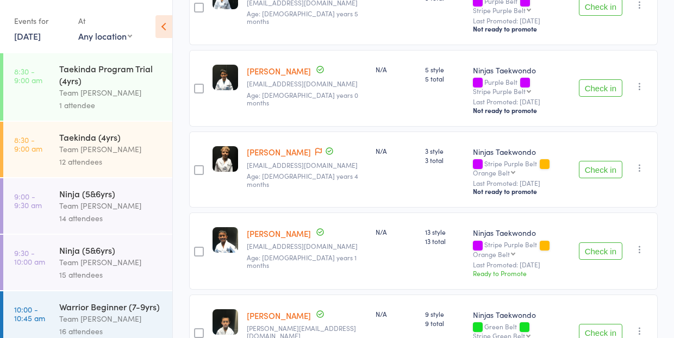
scroll to position [310, 0]
click at [642, 163] on icon "button" at bounding box center [640, 168] width 11 height 11
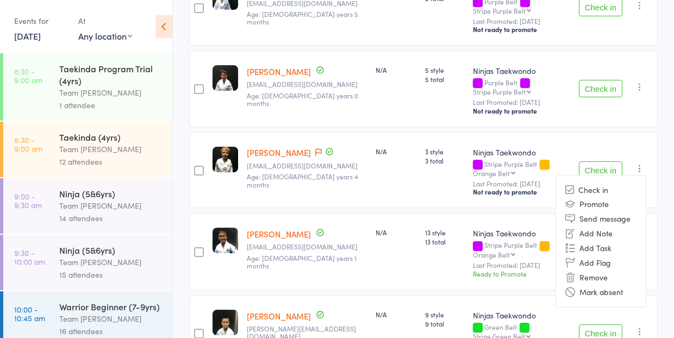
click at [371, 174] on div "N/A" at bounding box center [395, 170] width 49 height 77
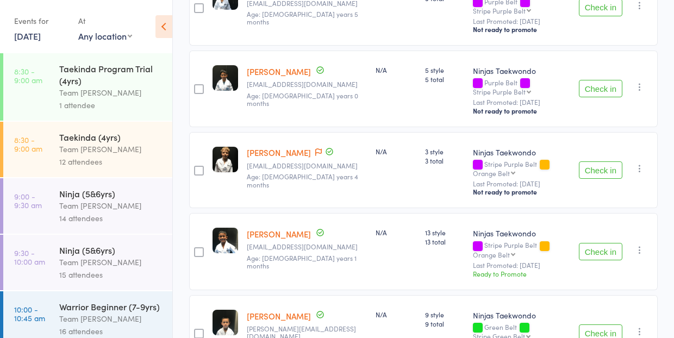
click at [272, 147] on link "[PERSON_NAME]" at bounding box center [279, 152] width 64 height 11
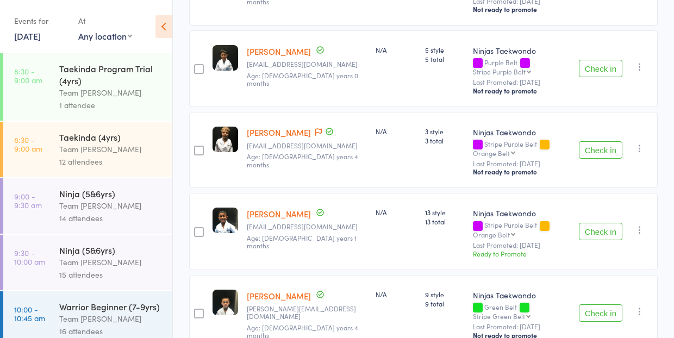
scroll to position [339, 0]
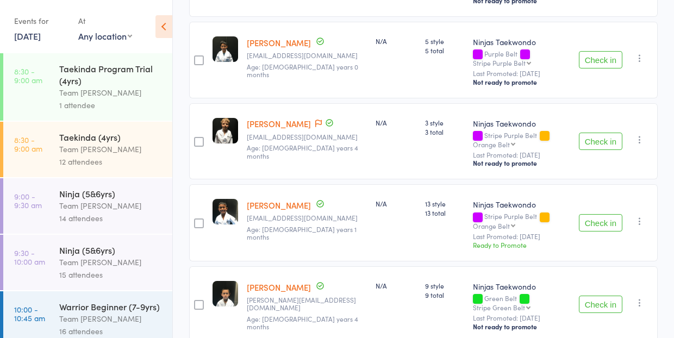
click at [267, 118] on link "[PERSON_NAME]" at bounding box center [279, 123] width 64 height 11
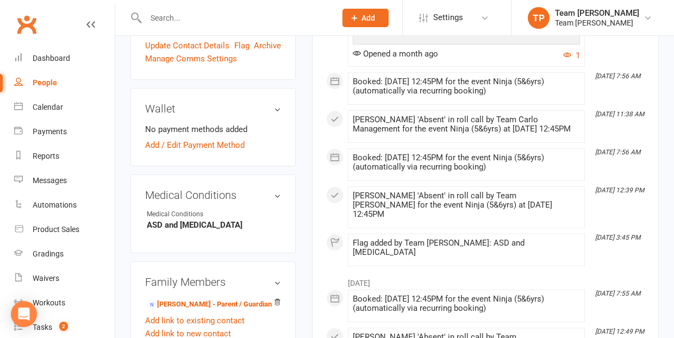
scroll to position [606, 0]
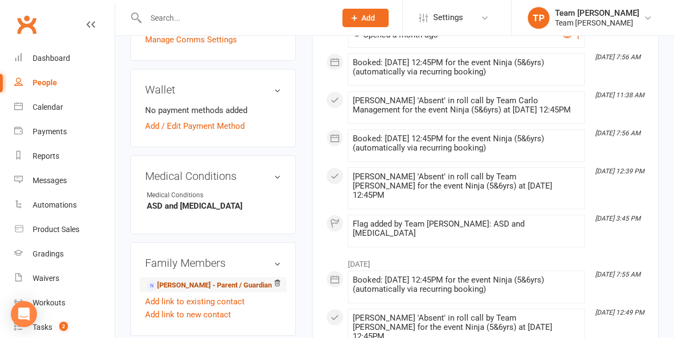
click at [200, 280] on link "[PERSON_NAME] - Parent / Guardian" at bounding box center [209, 285] width 125 height 11
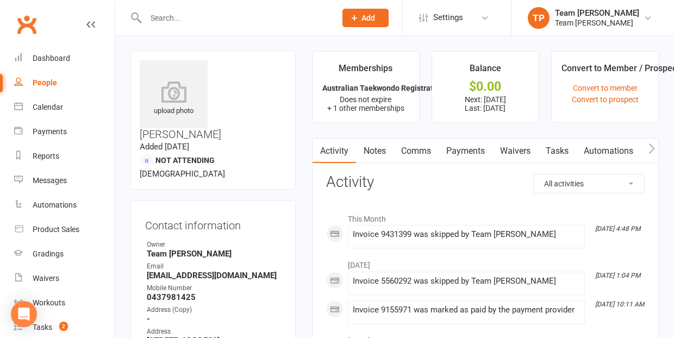
click at [420, 151] on link "Comms" at bounding box center [416, 151] width 45 height 25
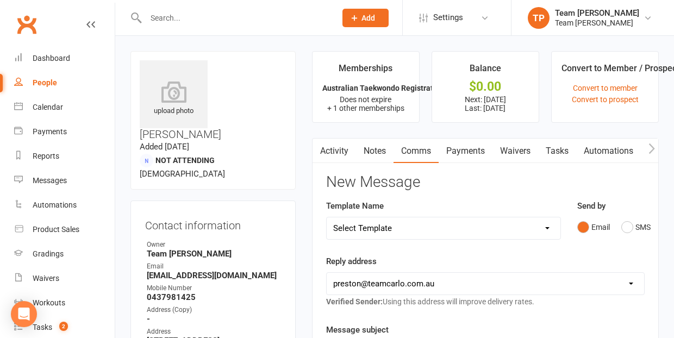
select select "19"
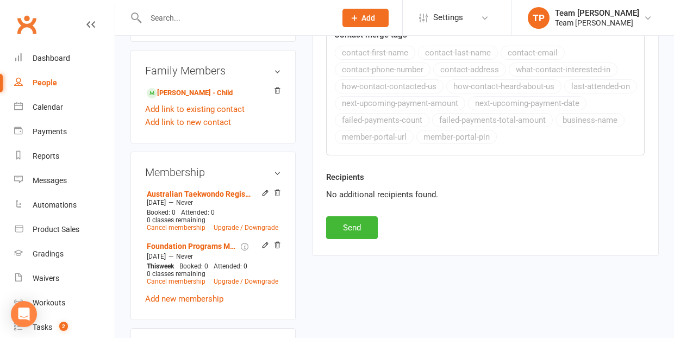
scroll to position [541, 0]
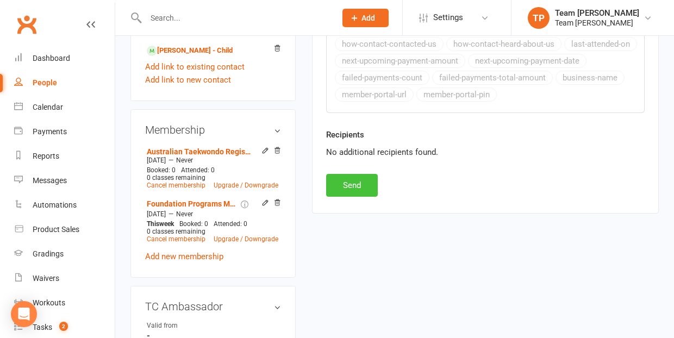
click at [352, 189] on button "Send" at bounding box center [352, 185] width 52 height 23
select select
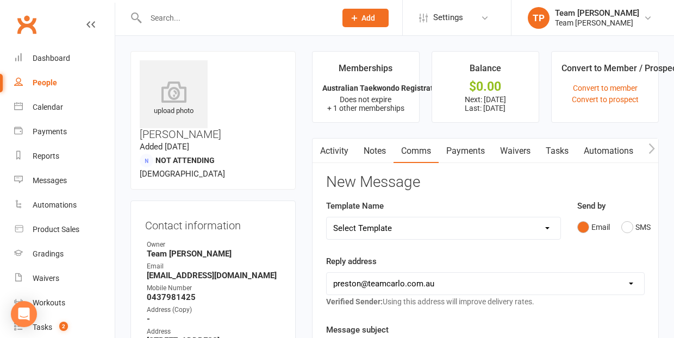
scroll to position [0, 0]
click at [624, 227] on button "SMS" at bounding box center [636, 227] width 29 height 21
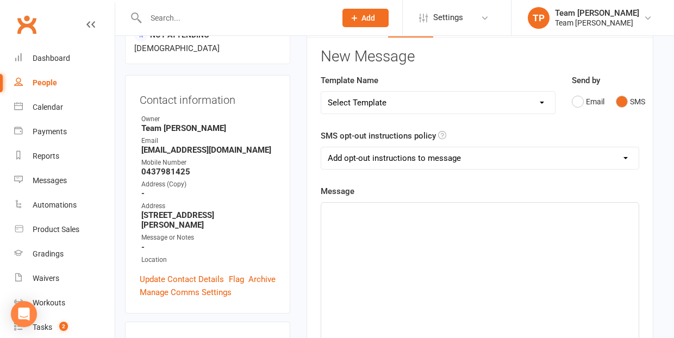
scroll to position [144, 5]
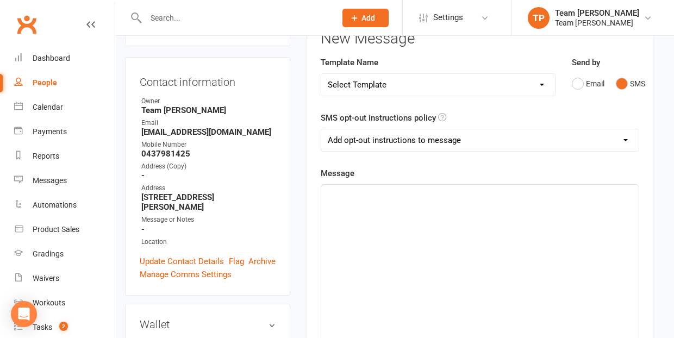
click at [346, 204] on div "﻿" at bounding box center [480, 266] width 318 height 163
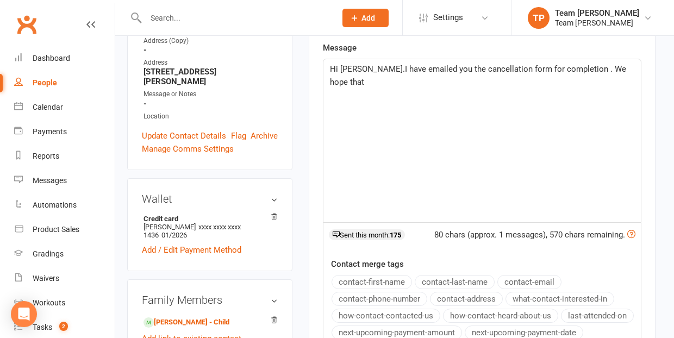
scroll to position [267, 1]
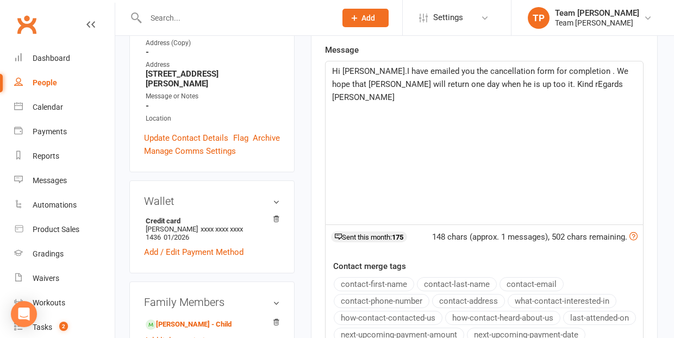
click at [530, 80] on span "Hi [PERSON_NAME].I have emailed you the cancellation form for completion . We h…" at bounding box center [481, 84] width 299 height 36
click at [576, 82] on span "Hi Adrian.I have emailed you the cancellation form for completion . We hope tha…" at bounding box center [481, 84] width 299 height 36
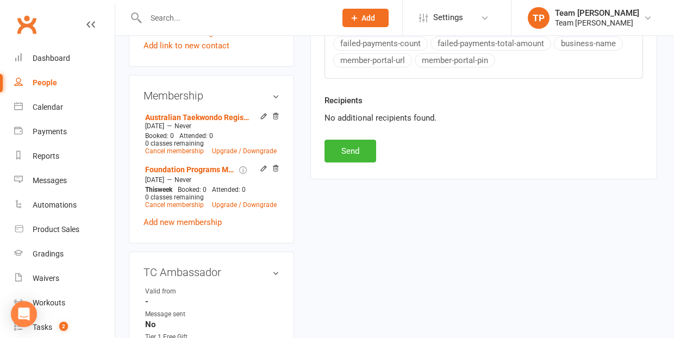
scroll to position [594, 2]
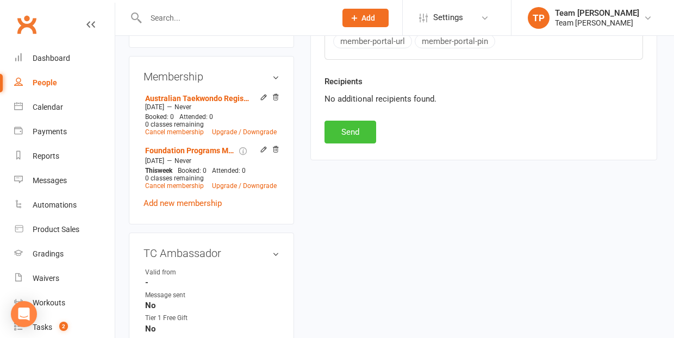
click at [355, 138] on button "Send" at bounding box center [351, 132] width 52 height 23
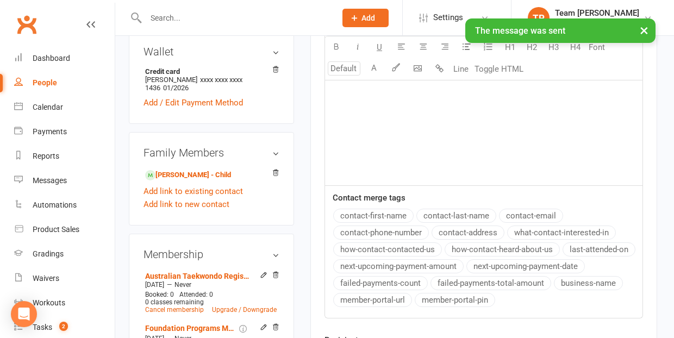
scroll to position [405, 2]
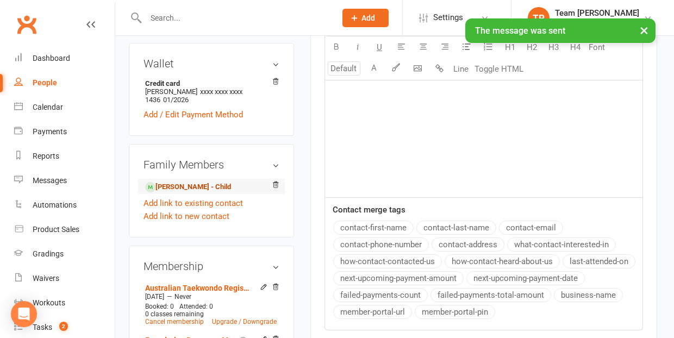
click at [184, 182] on link "Cormac Doohan - Child" at bounding box center [188, 187] width 86 height 11
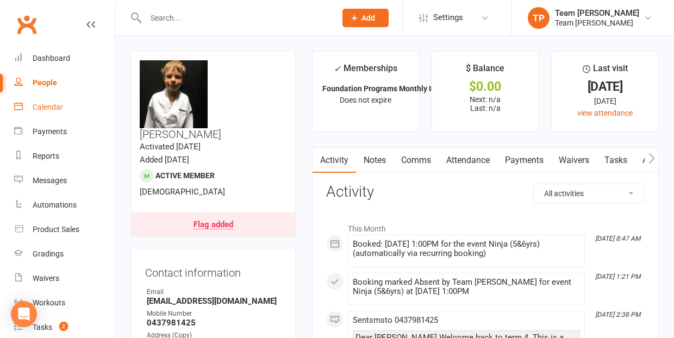
click at [47, 106] on div "Calendar" at bounding box center [48, 107] width 30 height 9
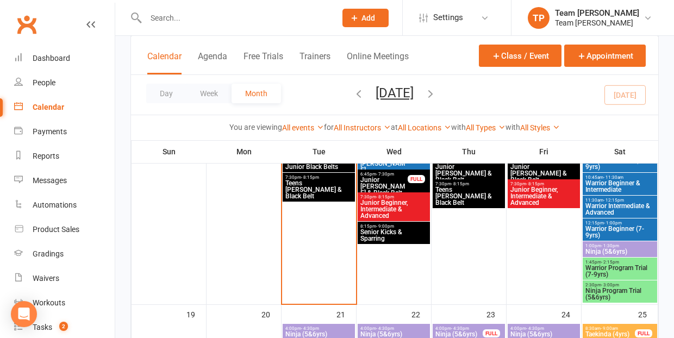
scroll to position [695, 0]
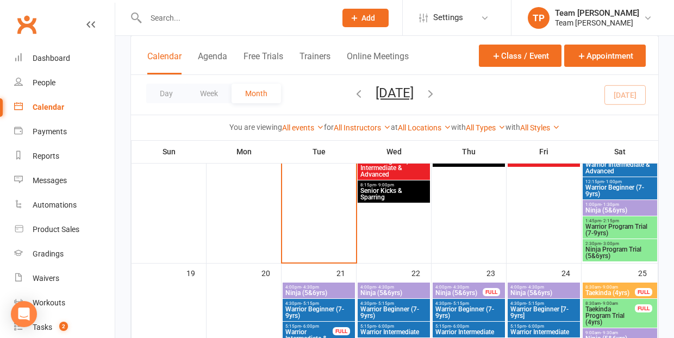
click at [597, 207] on span "Ninja (5&6yrs)" at bounding box center [620, 210] width 70 height 7
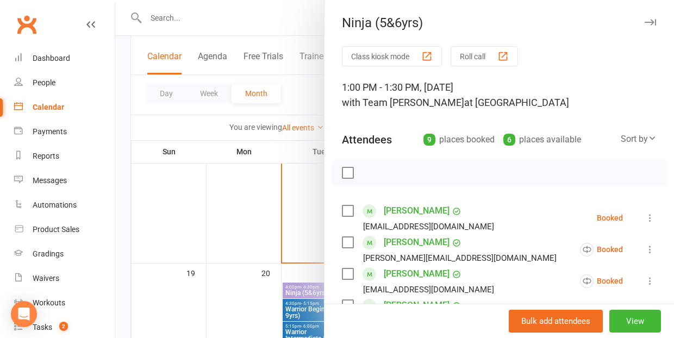
click at [508, 58] on div "button" at bounding box center [503, 56] width 11 height 11
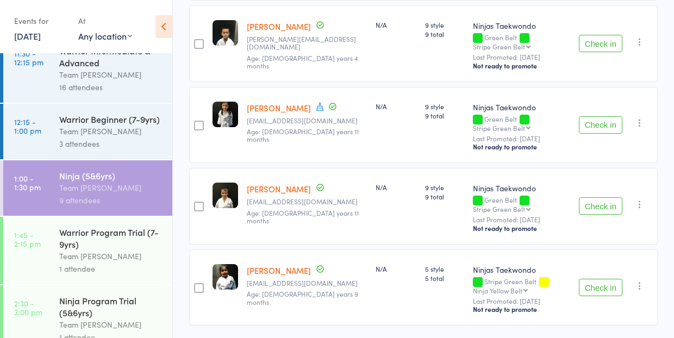
scroll to position [599, 0]
